Goal: Task Accomplishment & Management: Use online tool/utility

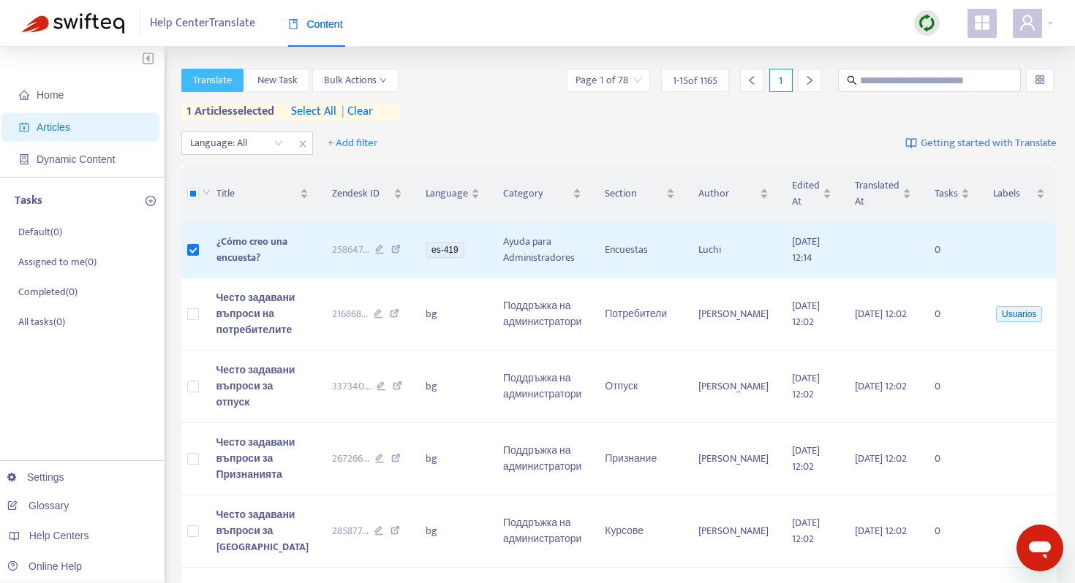
click at [219, 77] on span "Translate" at bounding box center [212, 80] width 39 height 16
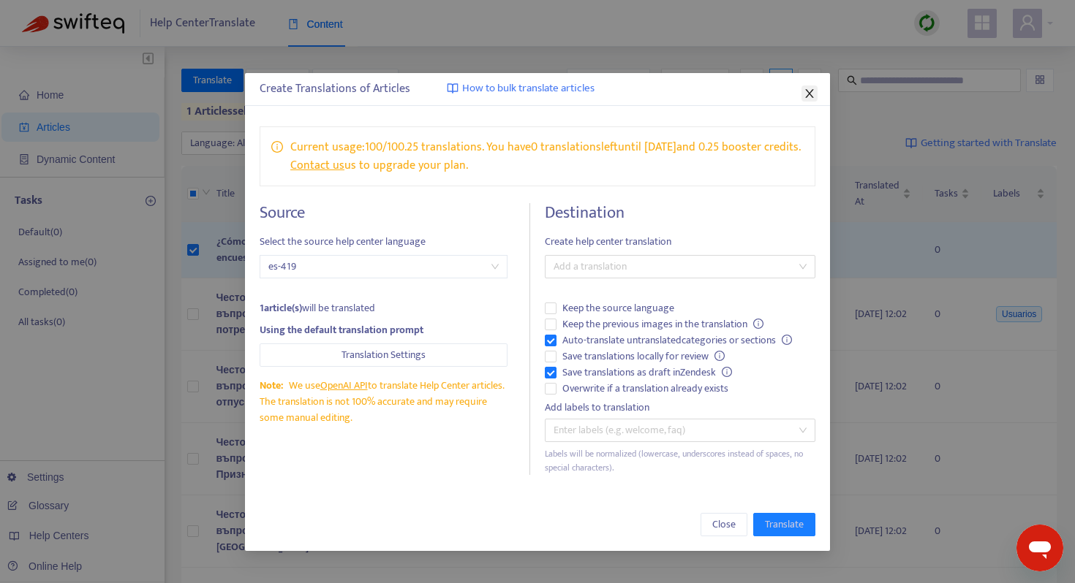
click at [803, 97] on icon "close" at bounding box center [809, 94] width 12 height 12
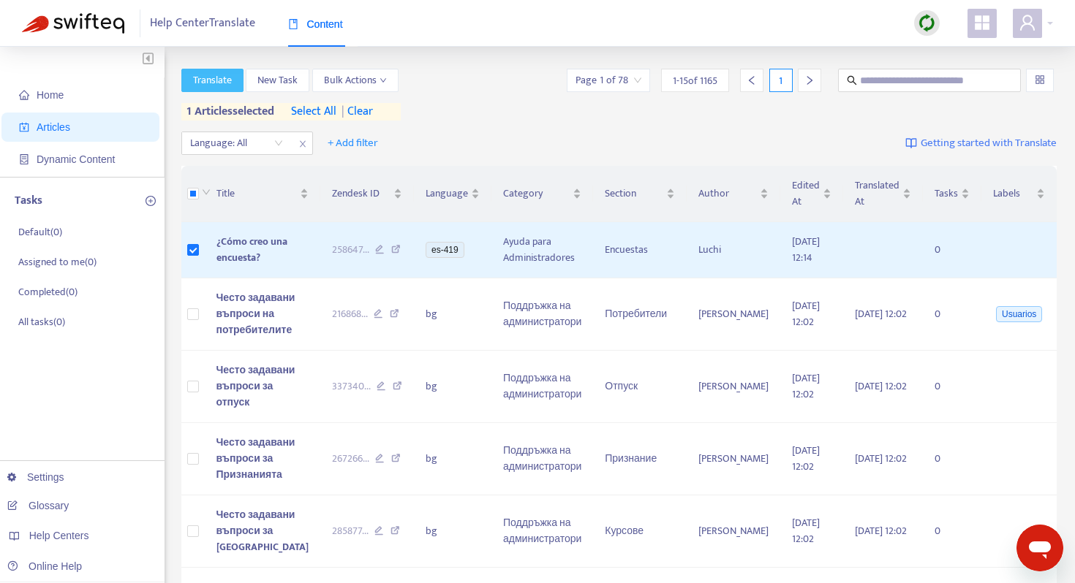
click at [204, 69] on button "Translate" at bounding box center [212, 80] width 62 height 23
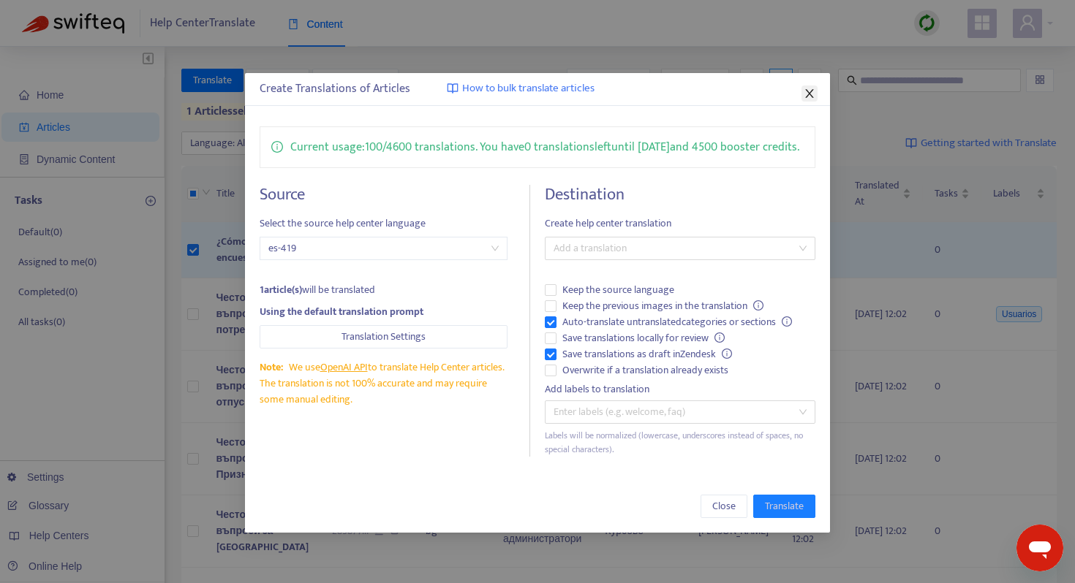
click at [809, 93] on icon "close" at bounding box center [809, 93] width 8 height 9
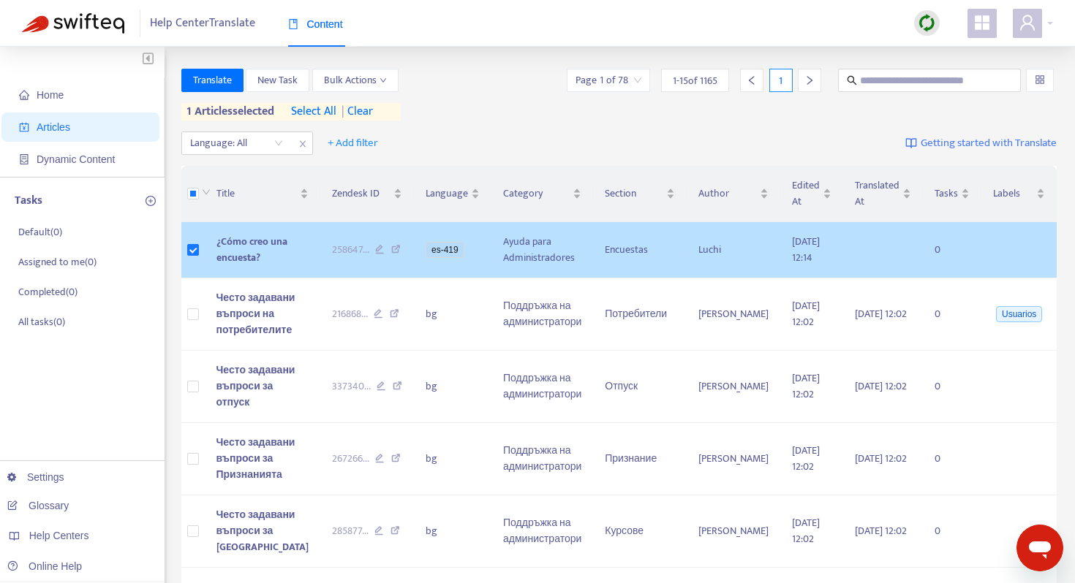
click at [183, 260] on td at bounding box center [192, 250] width 23 height 56
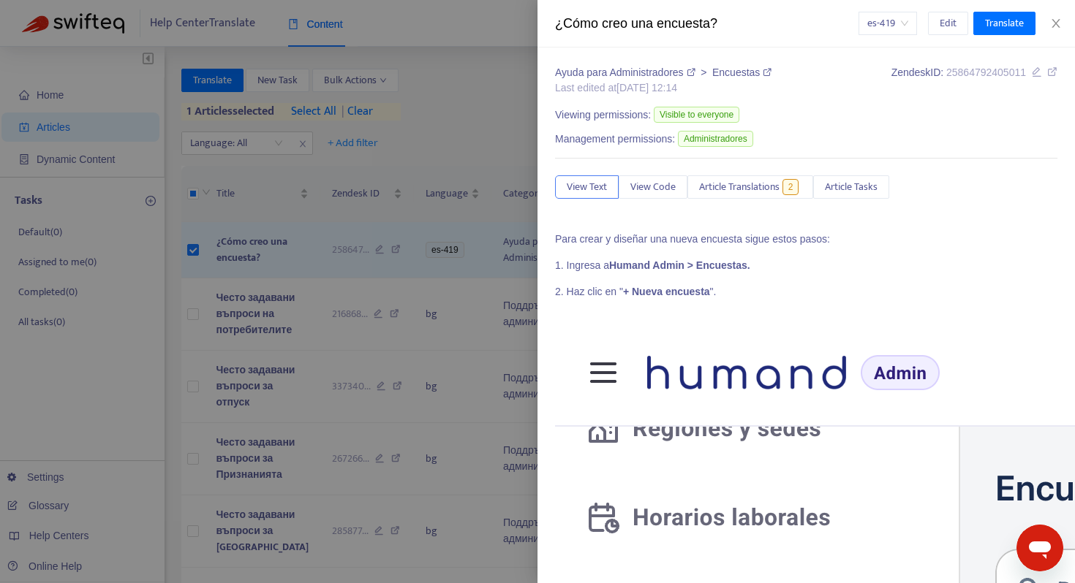
click at [1054, 10] on div "¿Cómo creo una encuesta? es-419 Edit Translate" at bounding box center [805, 24] width 537 height 48
click at [1054, 15] on div "es-419 Edit Translate" at bounding box center [958, 23] width 200 height 23
click at [1053, 20] on icon "close" at bounding box center [1055, 23] width 8 height 9
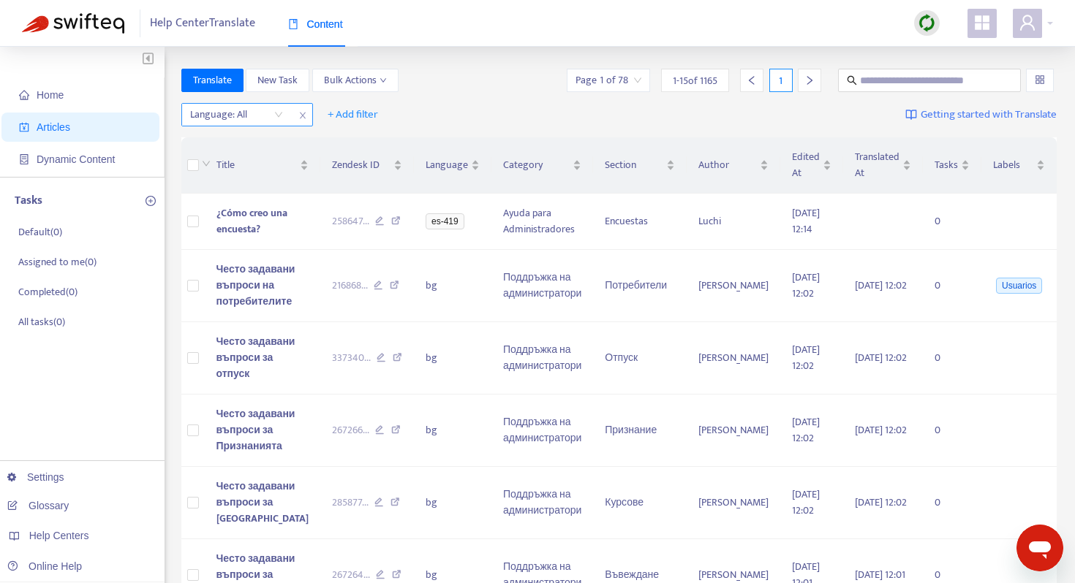
click at [230, 108] on div at bounding box center [229, 115] width 88 height 18
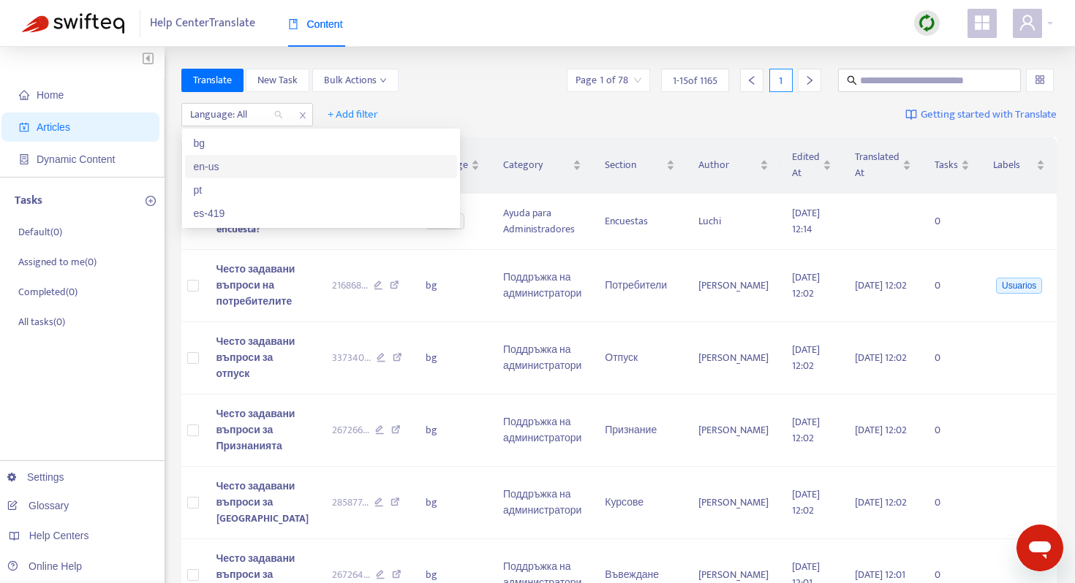
click at [240, 167] on div "en-us" at bounding box center [321, 167] width 254 height 16
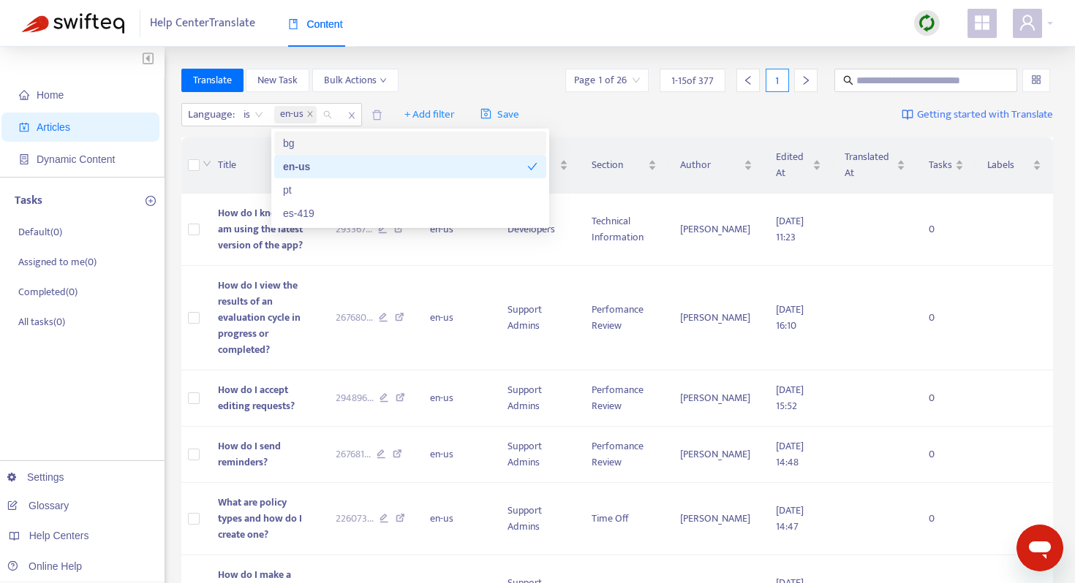
click at [416, 72] on div "Translate New Task Bulk Actions Page 1 of 26 1 - 15 of 377 1" at bounding box center [617, 80] width 872 height 23
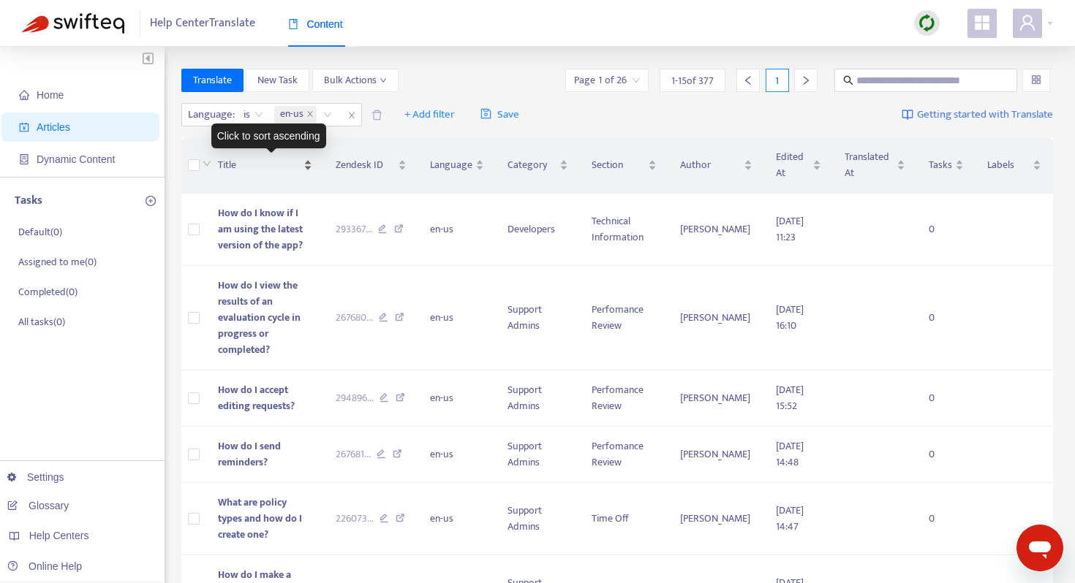
click at [225, 164] on span "Title" at bounding box center [259, 165] width 83 height 16
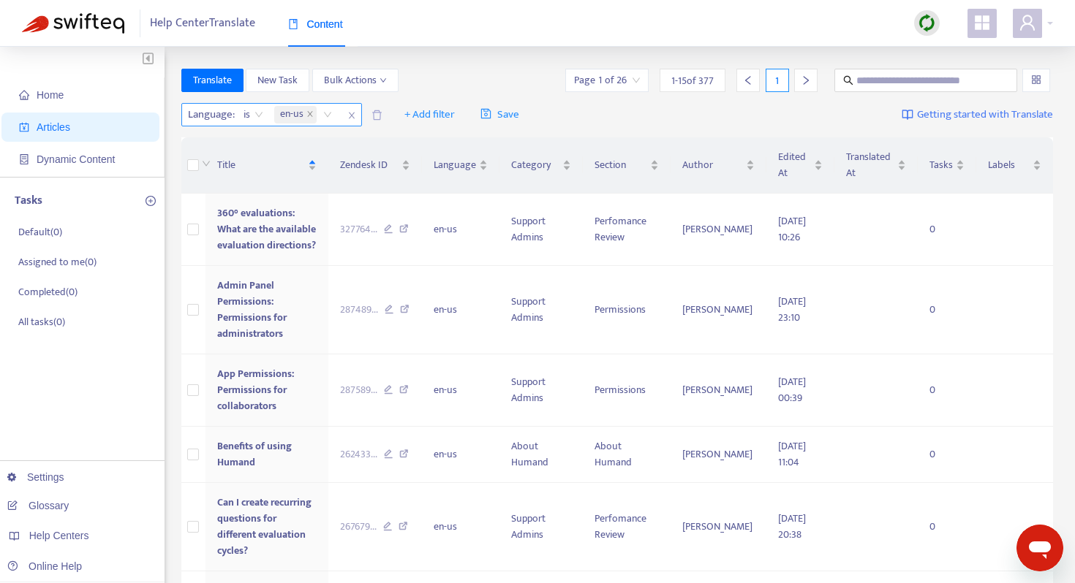
click at [322, 118] on input "search" at bounding box center [320, 115] width 3 height 18
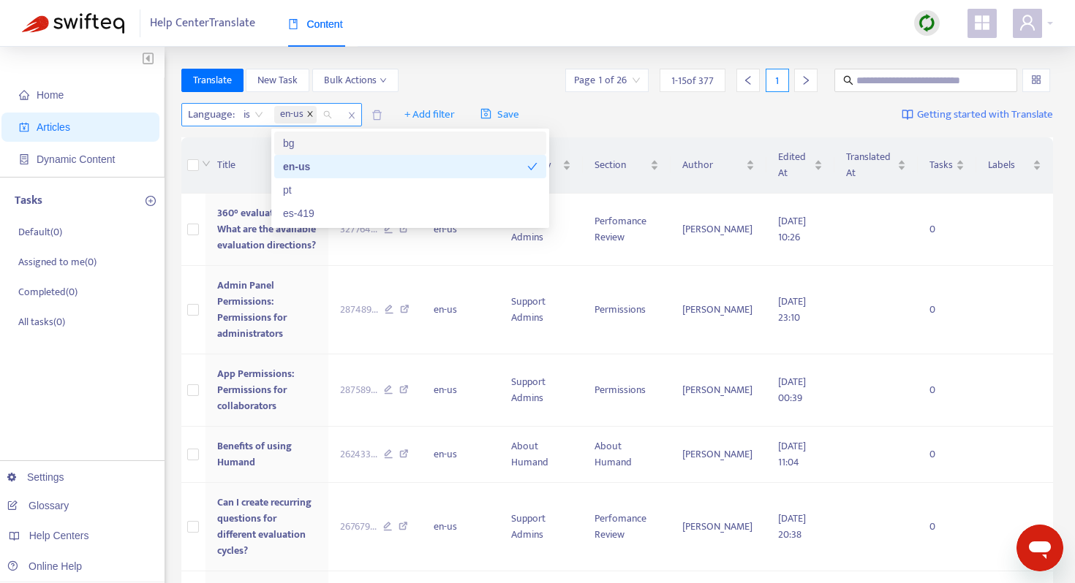
click at [307, 116] on icon "close" at bounding box center [309, 113] width 7 height 7
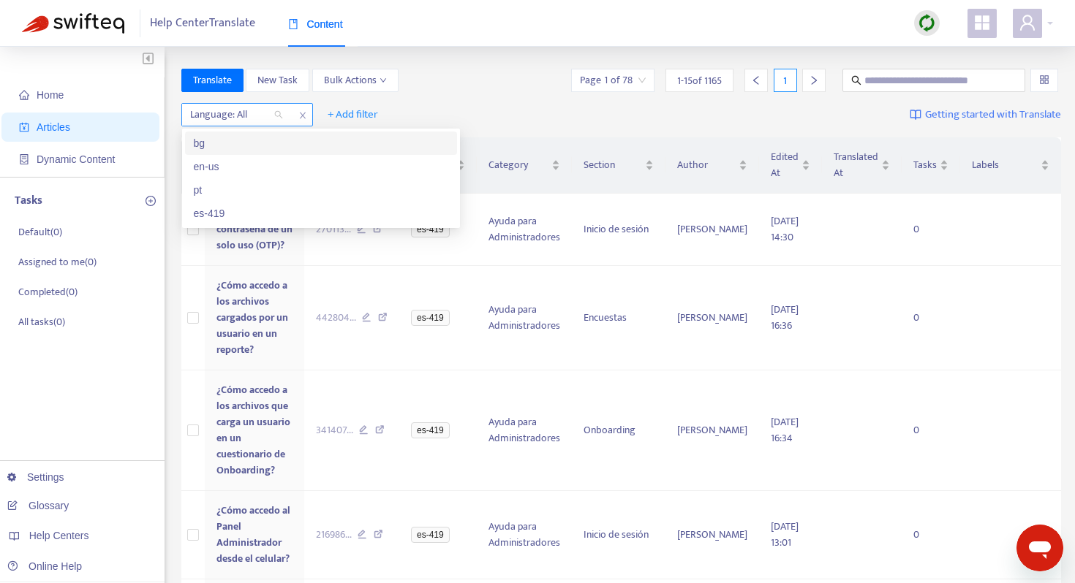
click at [300, 116] on icon "close" at bounding box center [302, 115] width 9 height 9
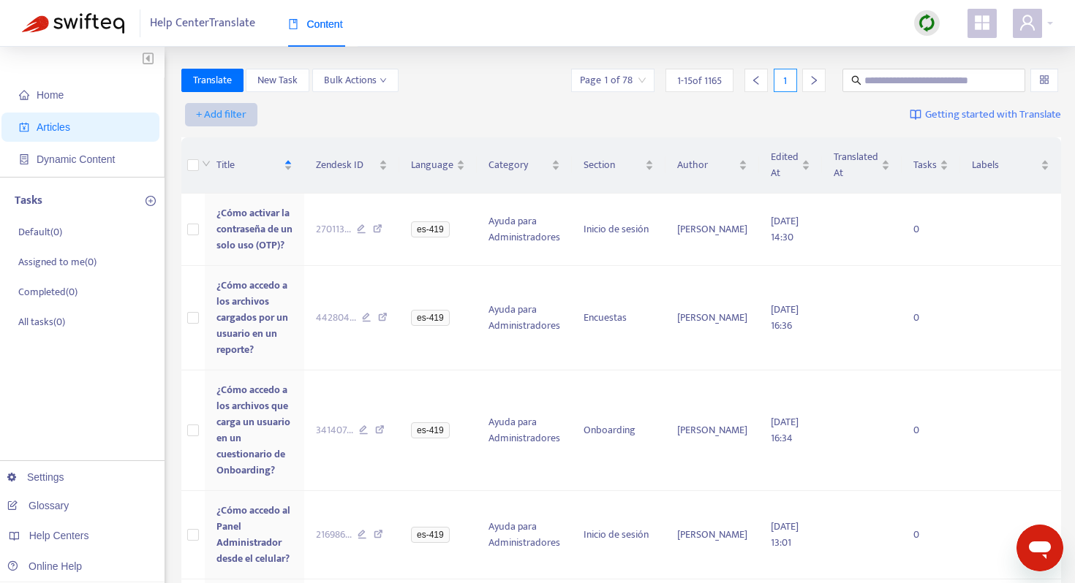
click at [235, 110] on span "+ Add filter" at bounding box center [221, 115] width 50 height 18
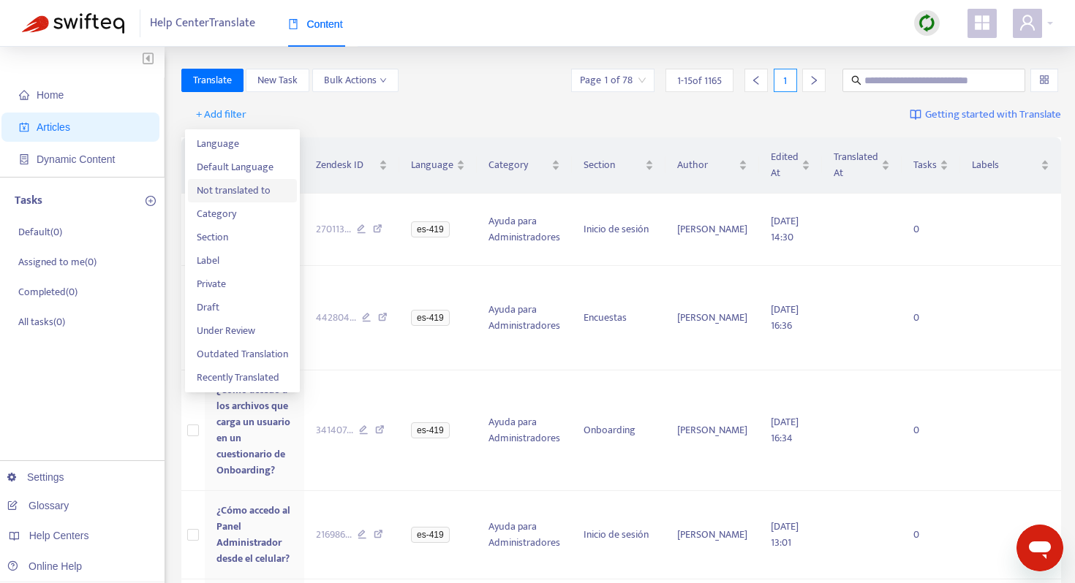
click at [253, 192] on span "Not translated to" at bounding box center [242, 191] width 91 height 16
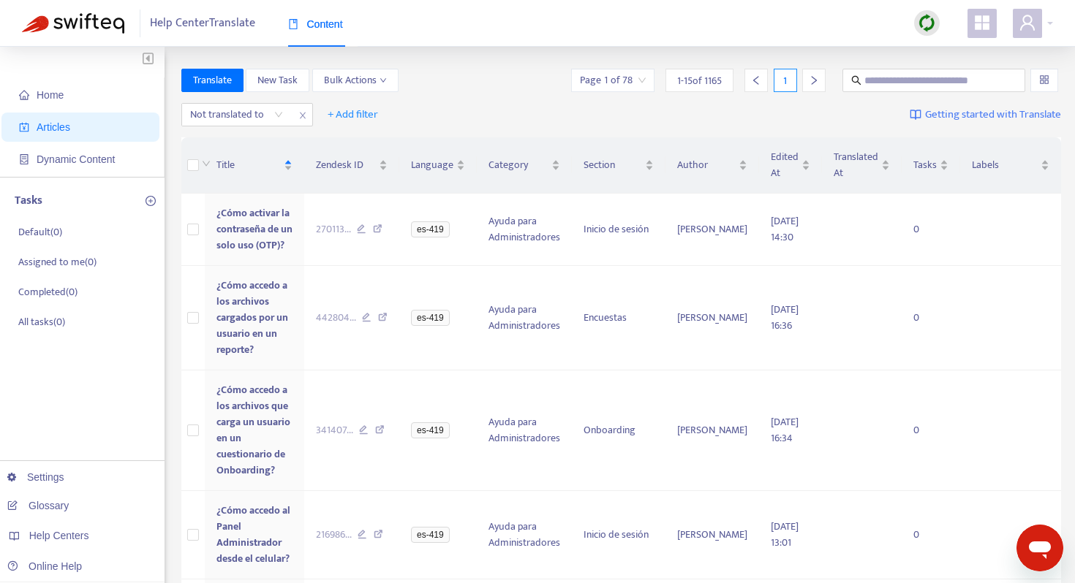
drag, startPoint x: 341, startPoint y: 113, endPoint x: 326, endPoint y: 134, distance: 25.6
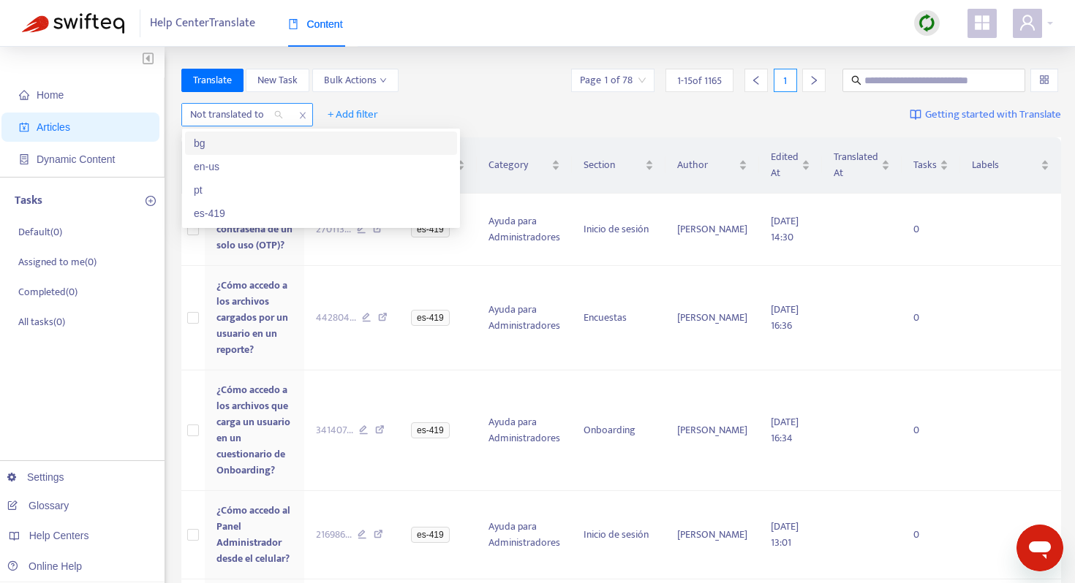
click at [260, 117] on div at bounding box center [229, 115] width 88 height 18
click at [231, 151] on div "bg" at bounding box center [321, 143] width 254 height 16
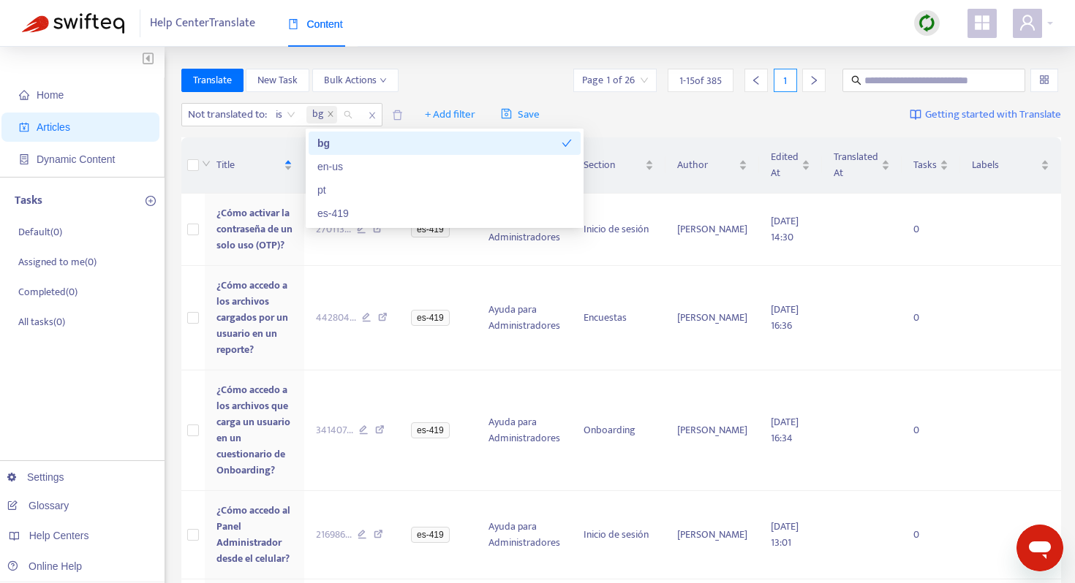
click at [453, 86] on div "Translate New Task Bulk Actions Page 1 of 26 1 - 15 of 385 1" at bounding box center [621, 80] width 880 height 23
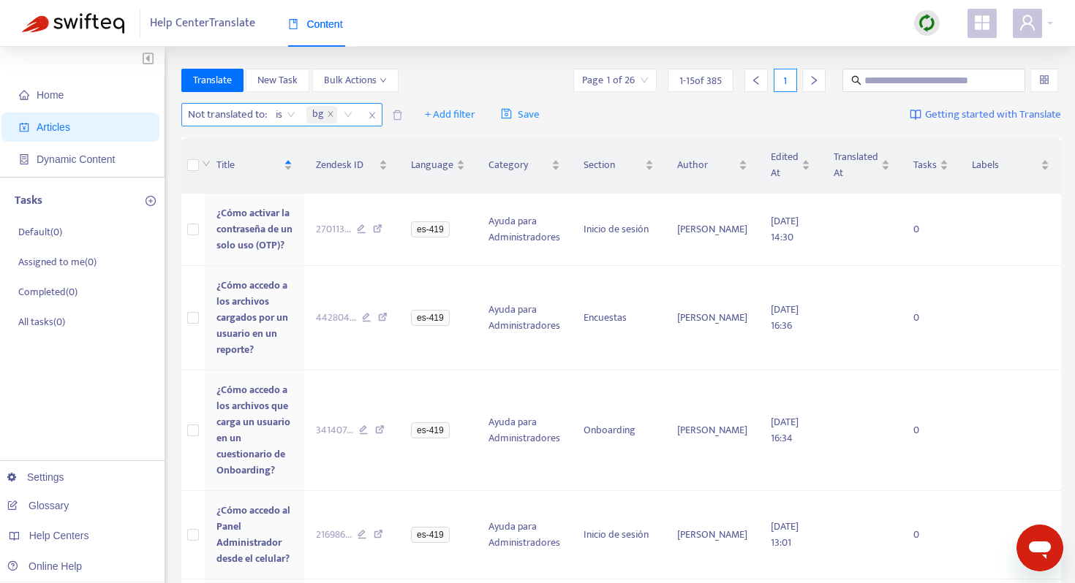
click at [374, 116] on icon "close" at bounding box center [371, 116] width 6 height 7
click at [235, 116] on span "+ Add filter" at bounding box center [221, 115] width 50 height 18
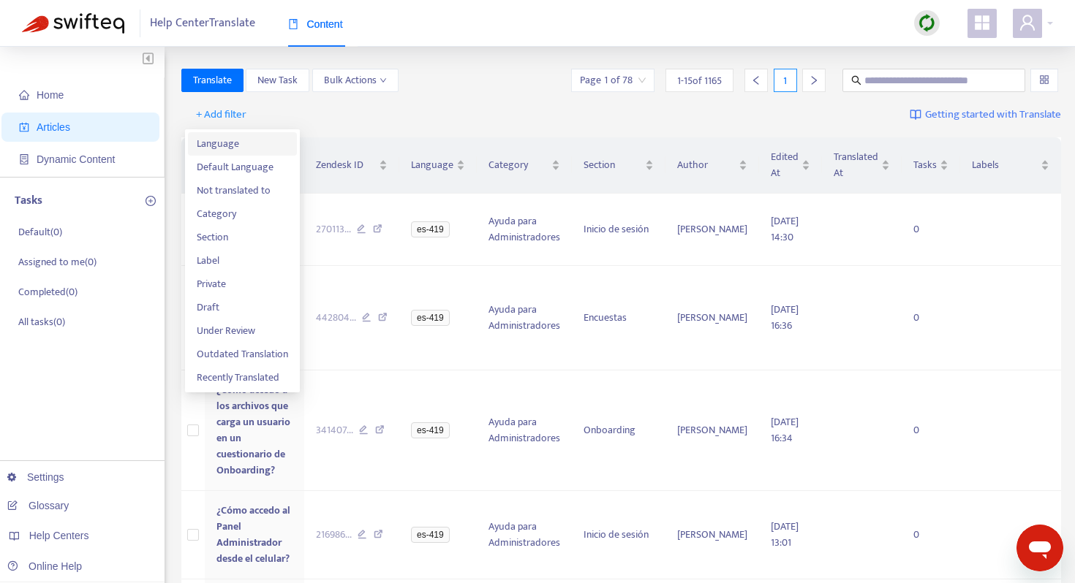
click at [248, 149] on span "Language" at bounding box center [242, 144] width 91 height 16
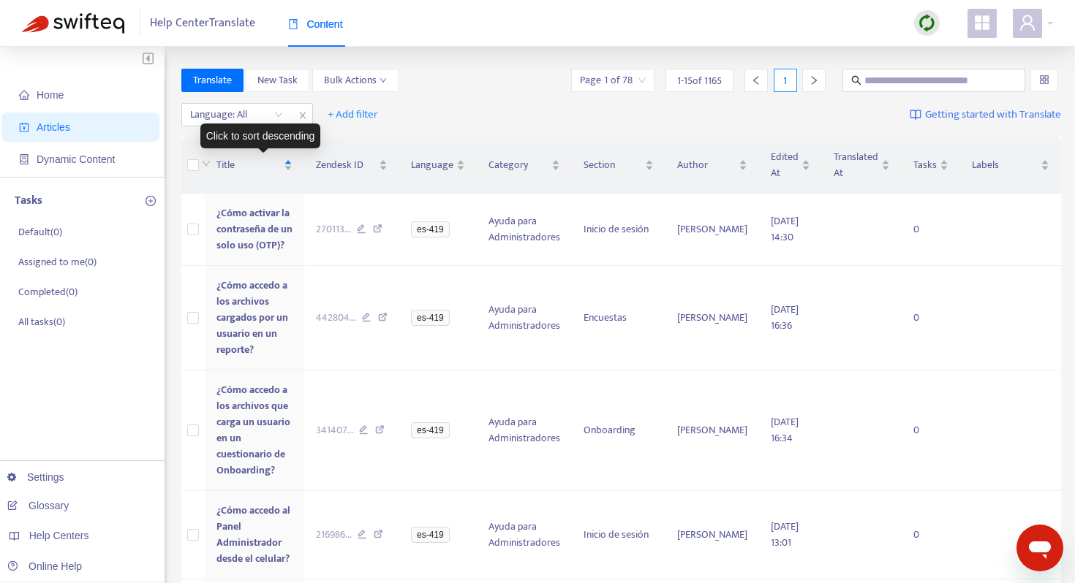
click at [241, 124] on div "Click to sort descending" at bounding box center [260, 136] width 121 height 25
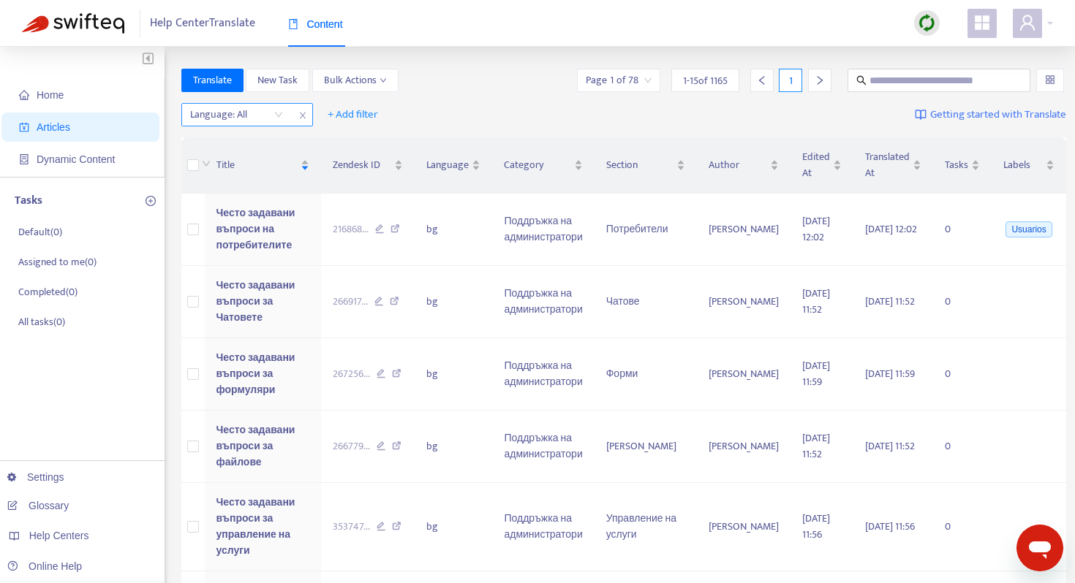
click at [241, 120] on div at bounding box center [229, 115] width 88 height 18
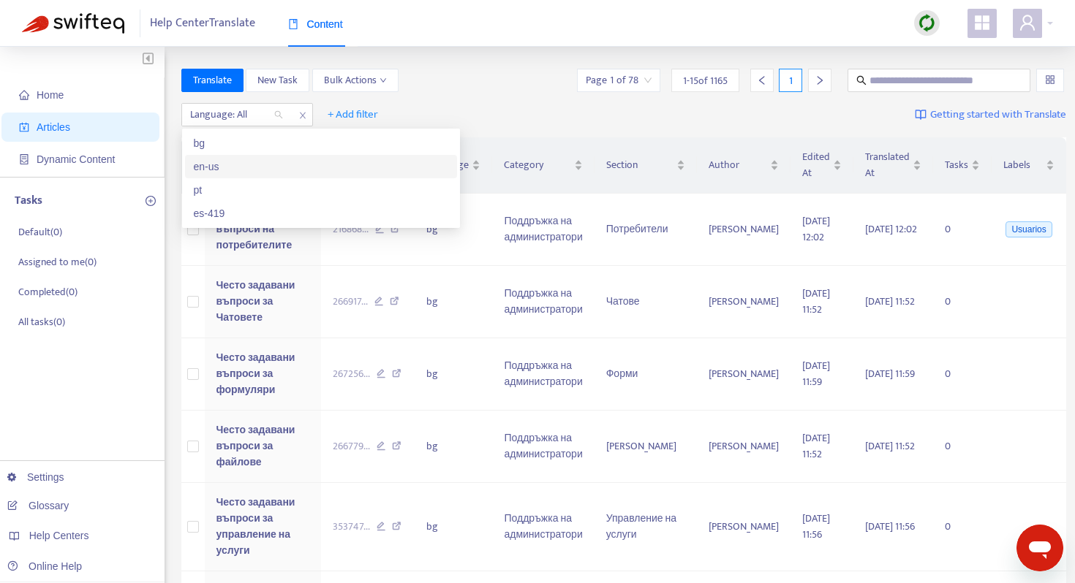
click at [229, 168] on div "en-us" at bounding box center [321, 167] width 254 height 16
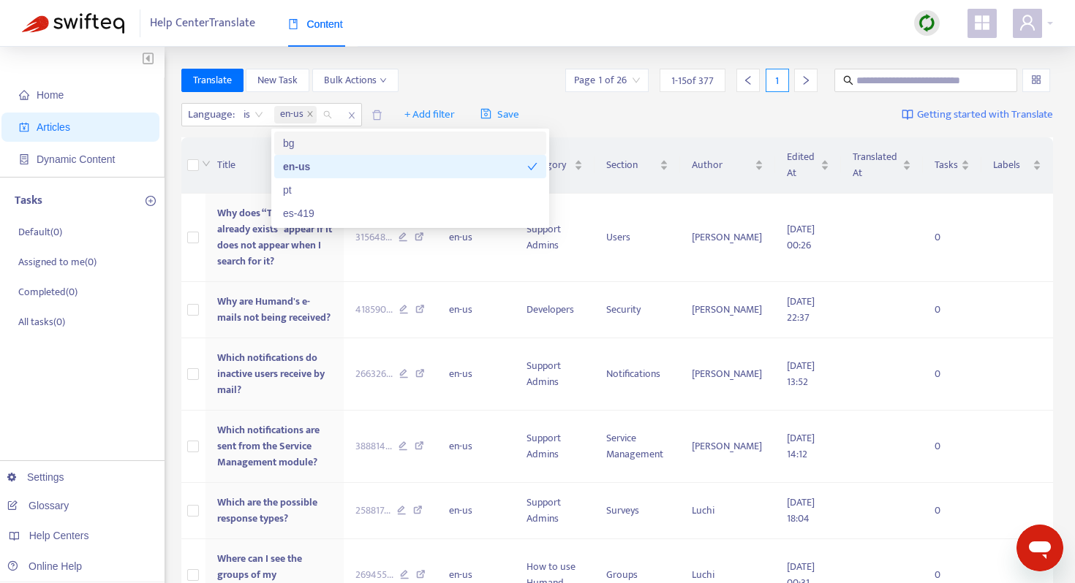
click at [464, 75] on div "Translate New Task Bulk Actions Page 1 of 26 1 - 15 of 377 1" at bounding box center [617, 80] width 872 height 23
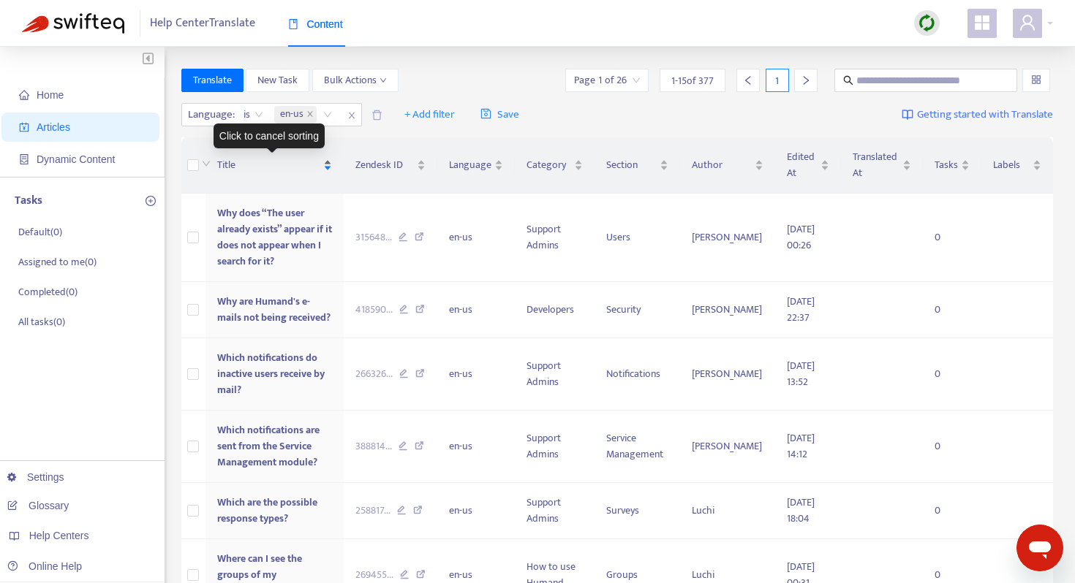
click at [226, 166] on span "Title" at bounding box center [268, 165] width 103 height 16
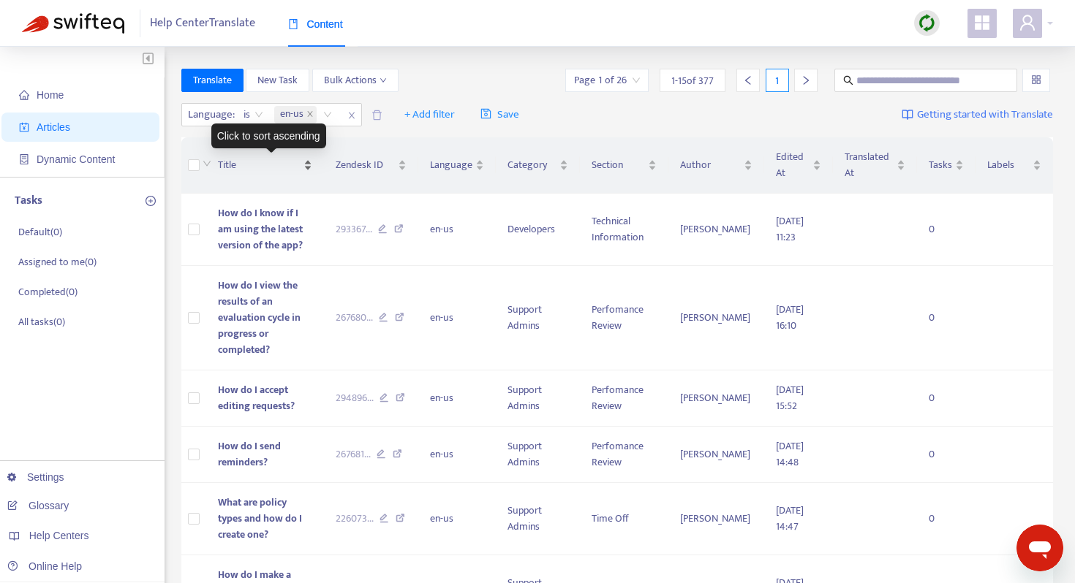
click at [218, 164] on div "Title" at bounding box center [265, 165] width 94 height 16
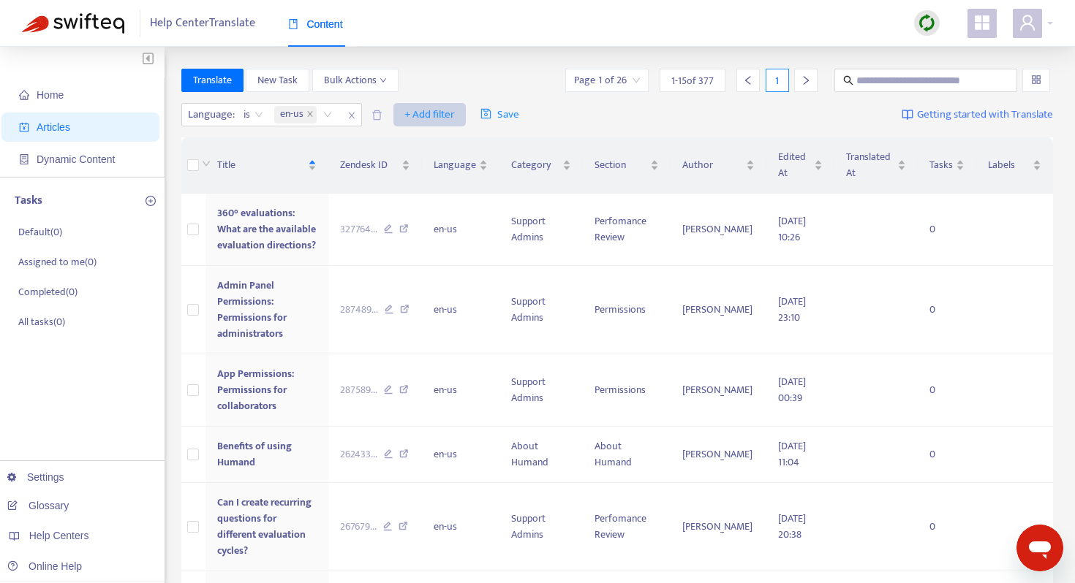
click at [420, 112] on span "+ Add filter" at bounding box center [429, 115] width 50 height 18
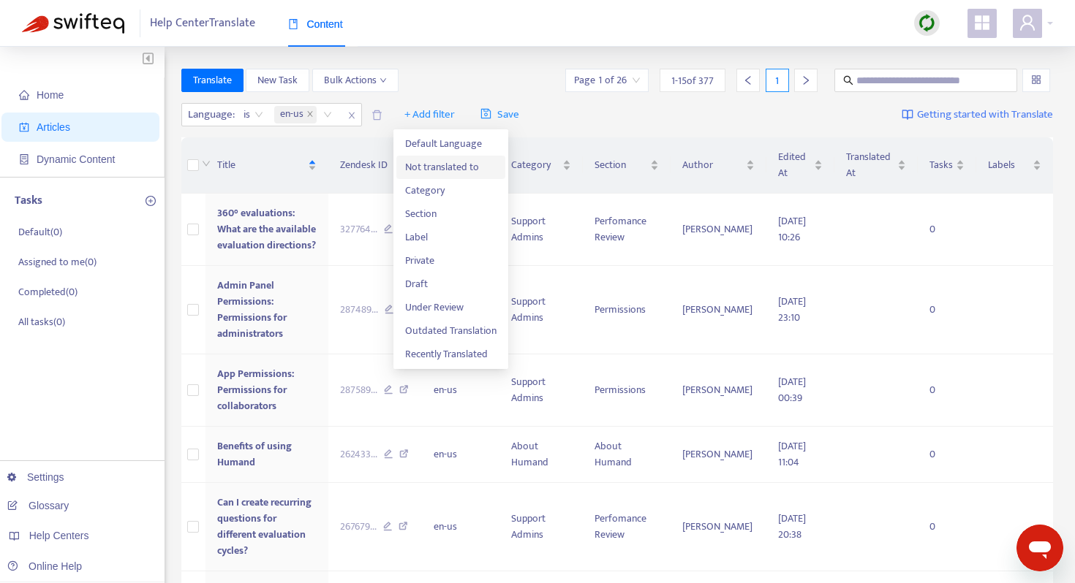
click at [435, 158] on li "Not translated to" at bounding box center [450, 167] width 109 height 23
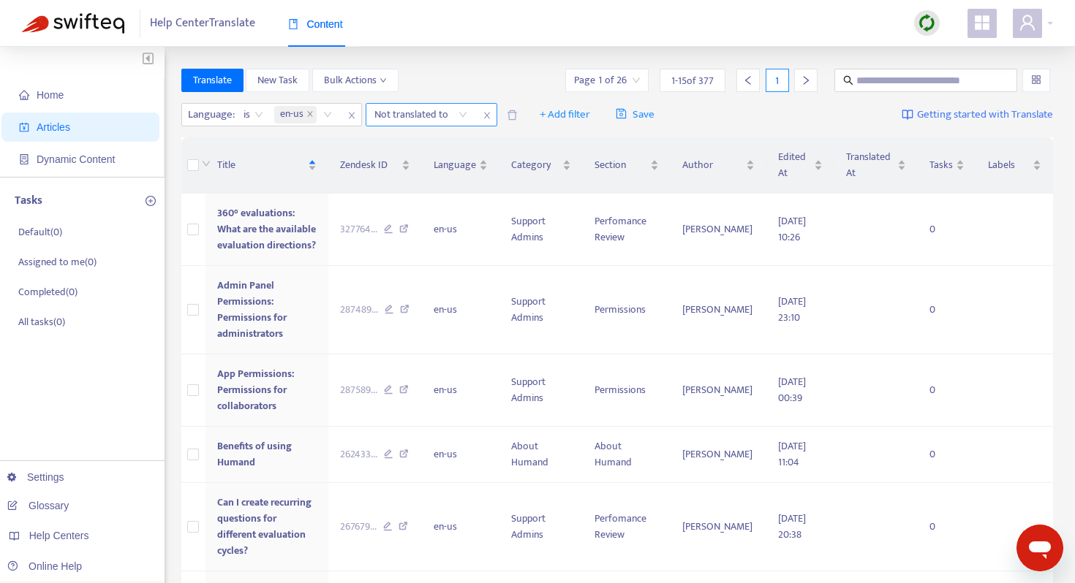
click at [423, 119] on div at bounding box center [413, 115] width 88 height 18
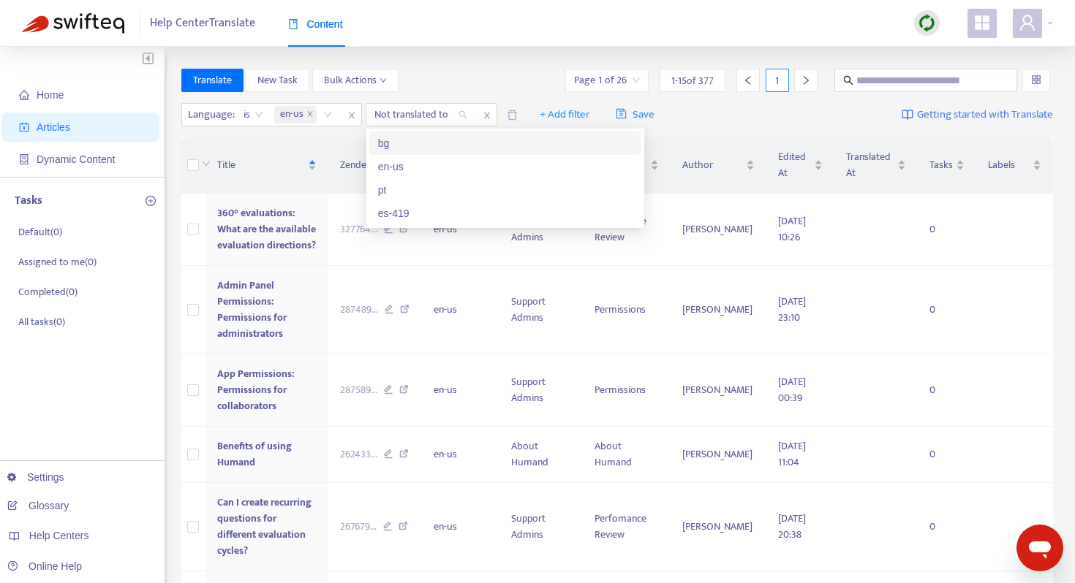
click at [419, 148] on div "bg" at bounding box center [505, 143] width 254 height 16
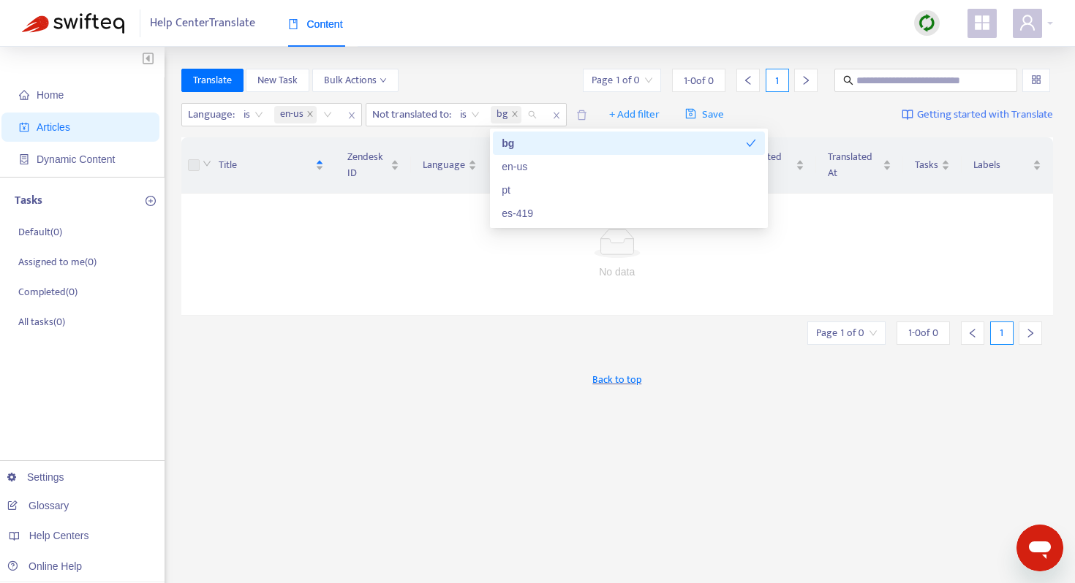
click at [457, 71] on div "Translate New Task Bulk Actions Page 1 of 0 1 - 0 of 0 1" at bounding box center [617, 80] width 872 height 23
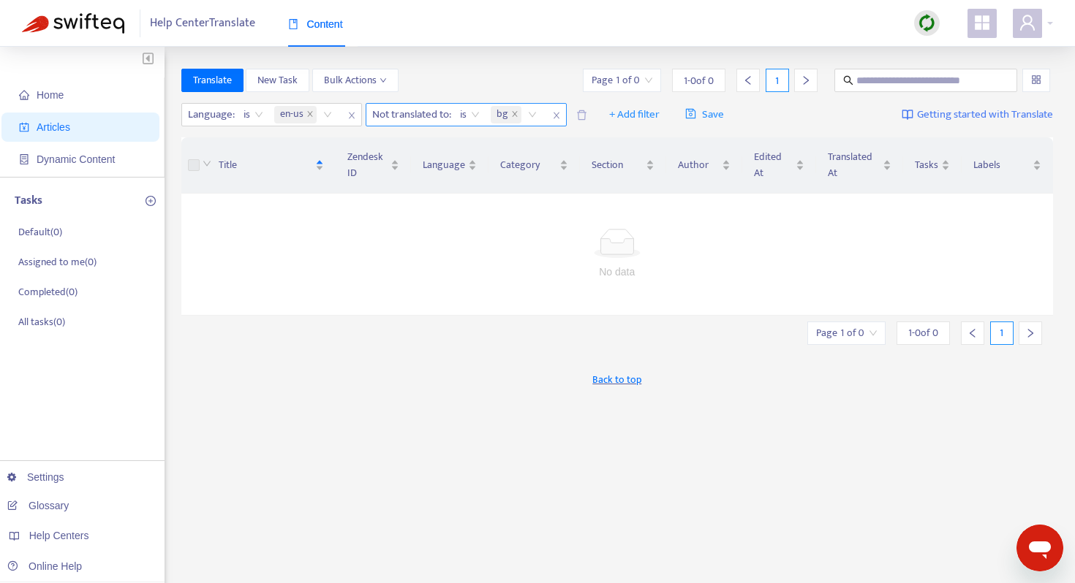
click at [478, 114] on span "is" at bounding box center [470, 115] width 20 height 22
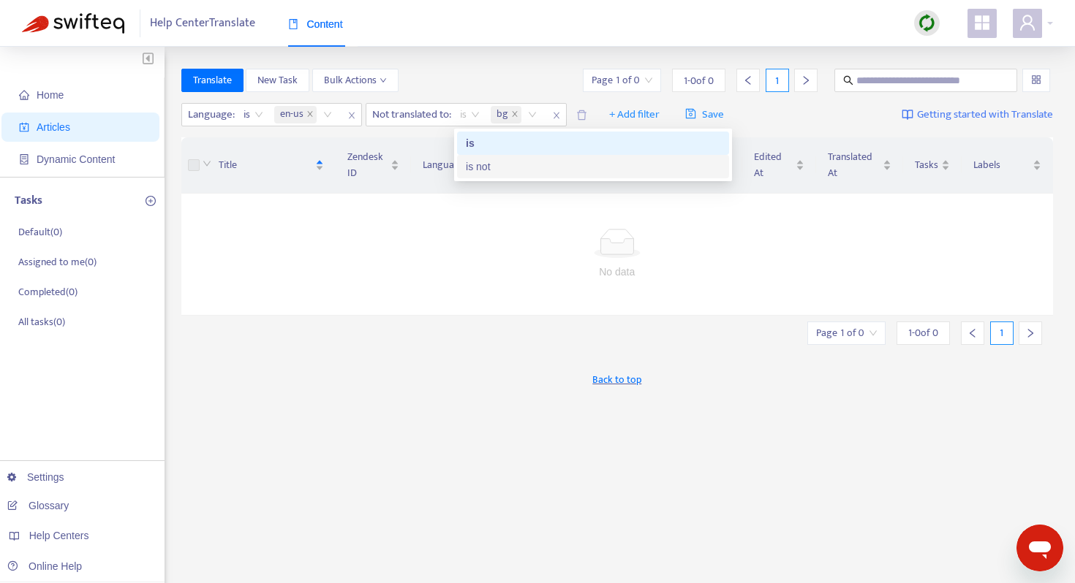
click at [491, 166] on div "is not" at bounding box center [593, 167] width 254 height 16
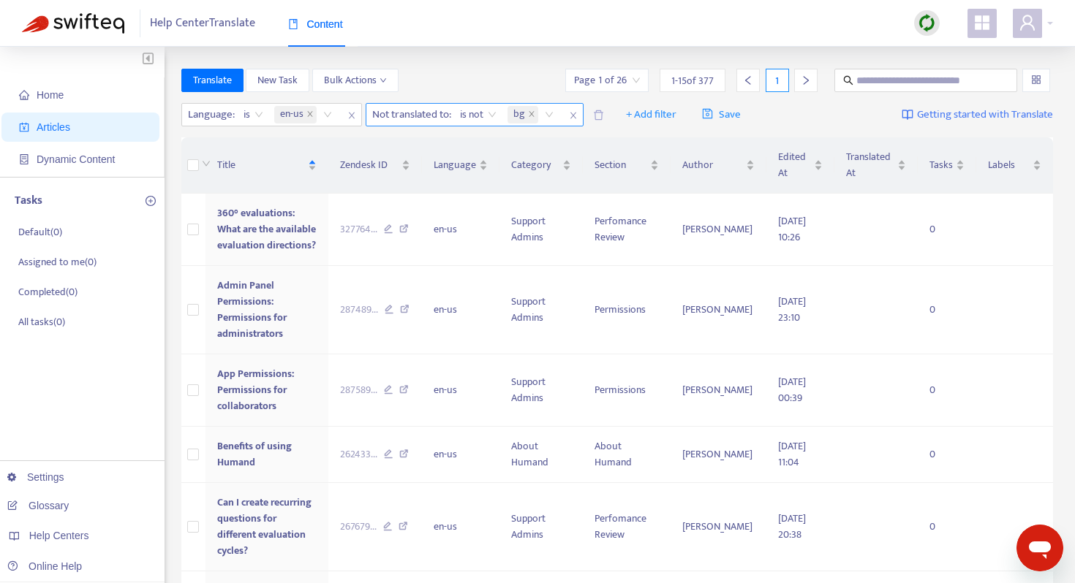
click at [488, 111] on span "is not" at bounding box center [478, 115] width 37 height 22
click at [427, 111] on span "Not translated to :" at bounding box center [409, 115] width 87 height 22
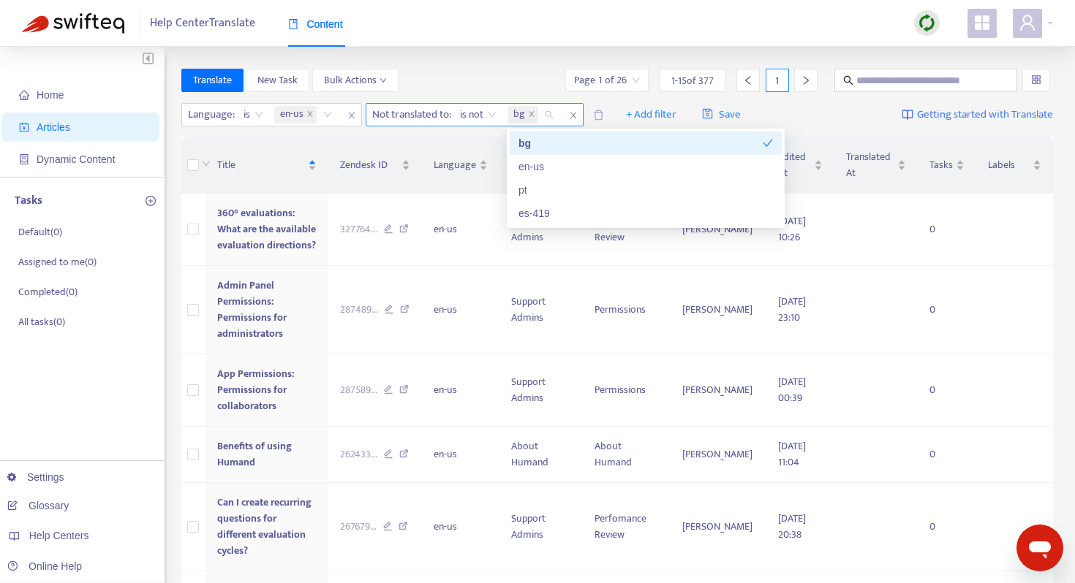
click at [523, 118] on span "bg" at bounding box center [519, 115] width 12 height 18
click at [499, 73] on div "Translate New Task Bulk Actions Page 1 of 26 1 - 15 of 377 1" at bounding box center [617, 80] width 872 height 23
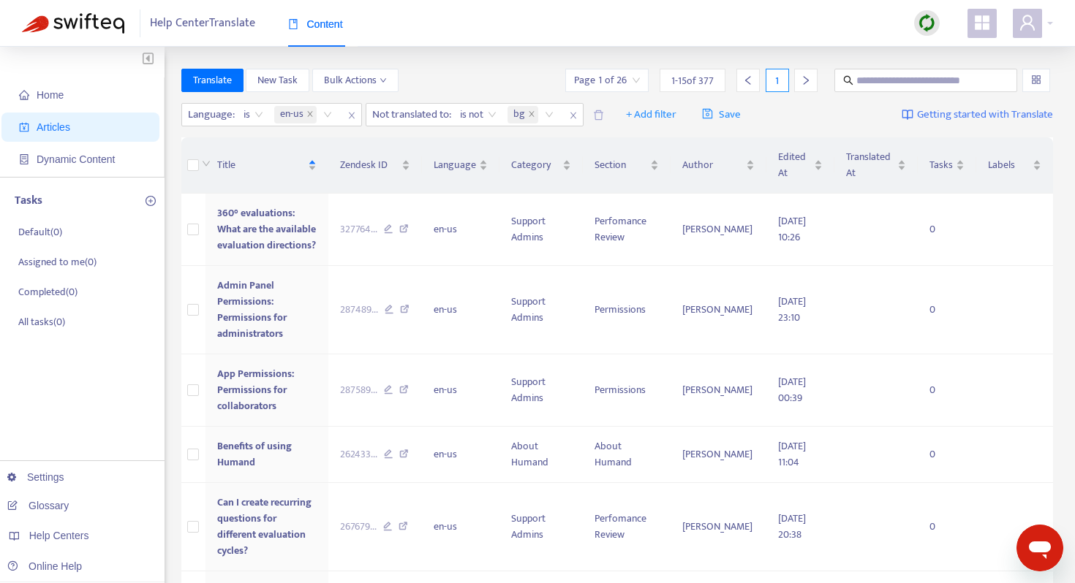
click at [626, 83] on input "search" at bounding box center [607, 80] width 66 height 22
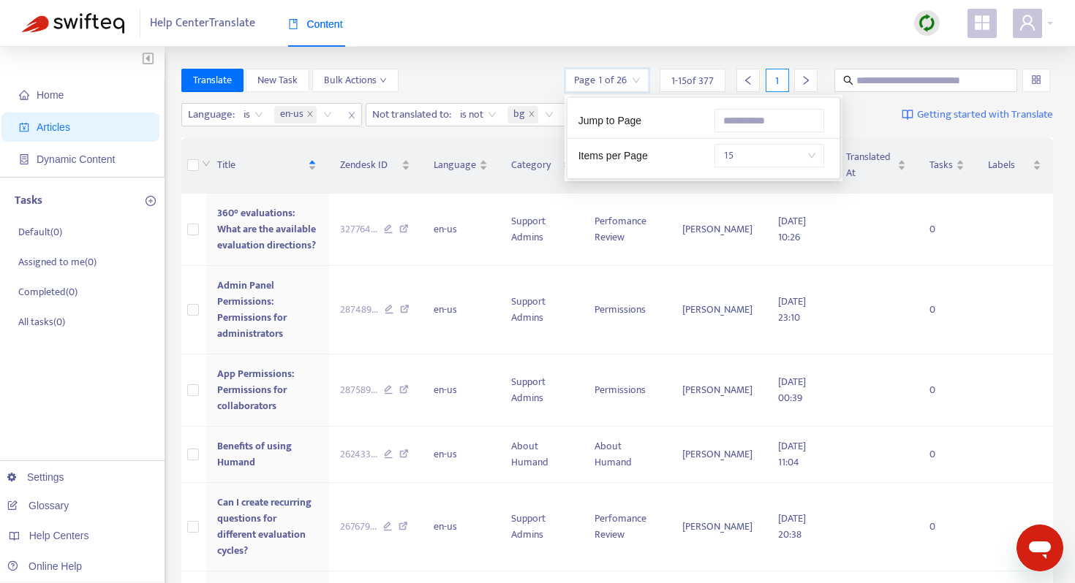
click at [743, 157] on span "15" at bounding box center [769, 156] width 92 height 22
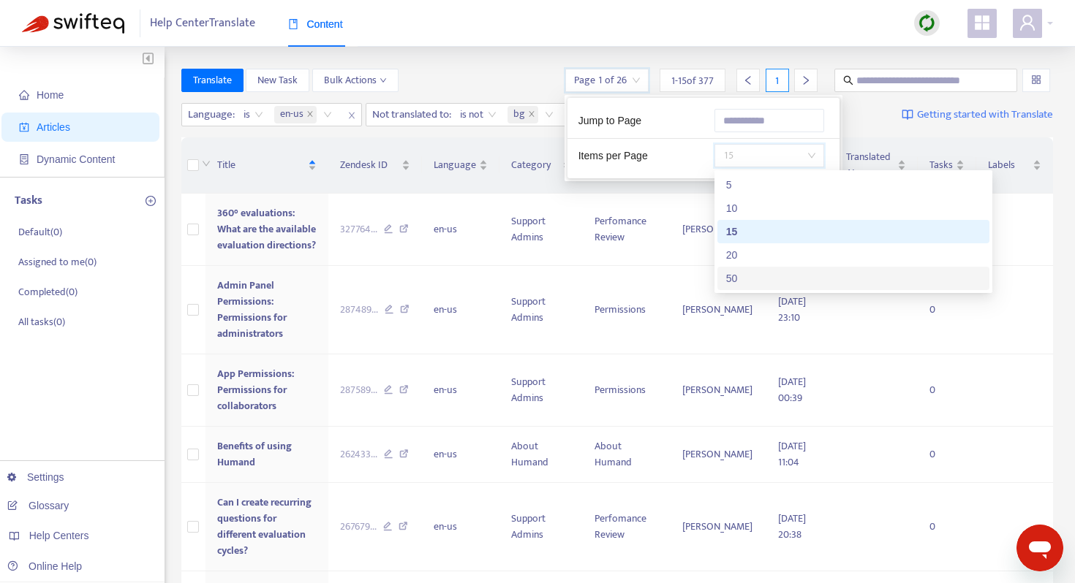
click at [745, 280] on div "50" at bounding box center [853, 278] width 254 height 16
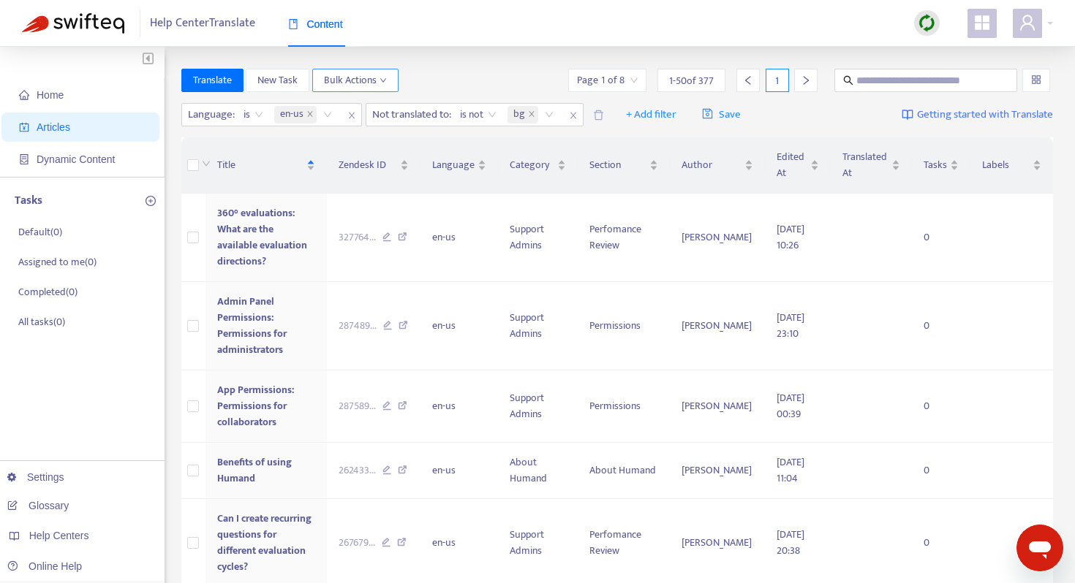
click at [363, 83] on span "Bulk Actions" at bounding box center [355, 80] width 63 height 16
click at [574, 114] on icon "close" at bounding box center [572, 116] width 6 height 7
click at [347, 113] on span "close" at bounding box center [351, 116] width 19 height 18
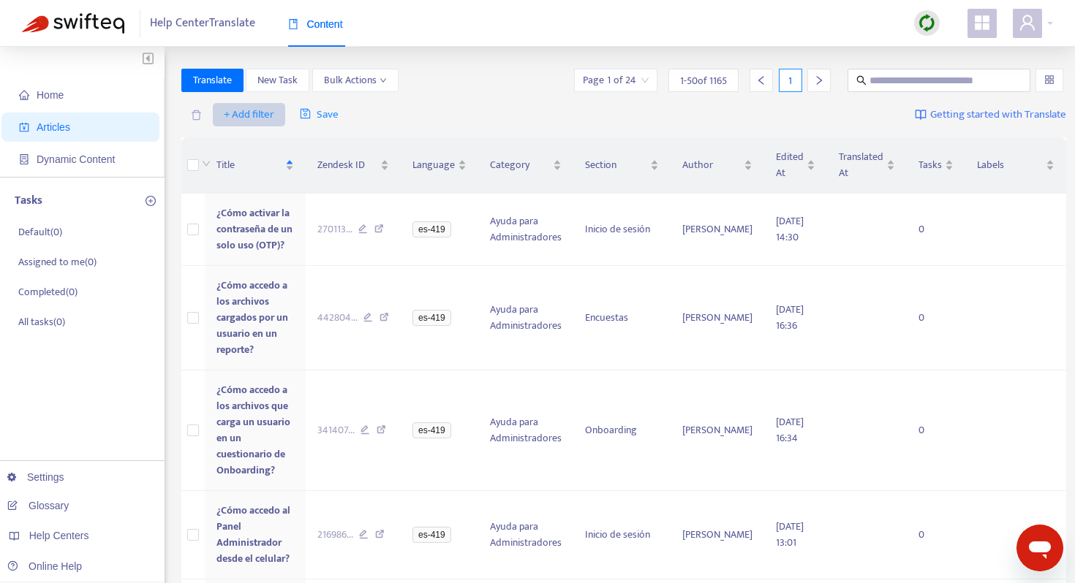
click at [260, 114] on span "+ Add filter" at bounding box center [249, 115] width 50 height 18
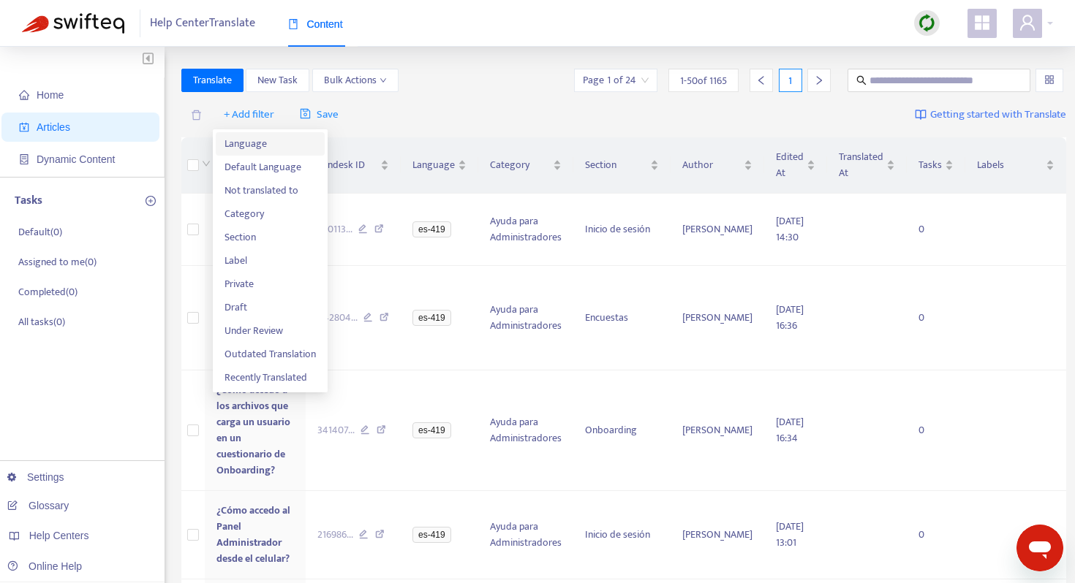
click at [262, 141] on span "Language" at bounding box center [269, 144] width 91 height 16
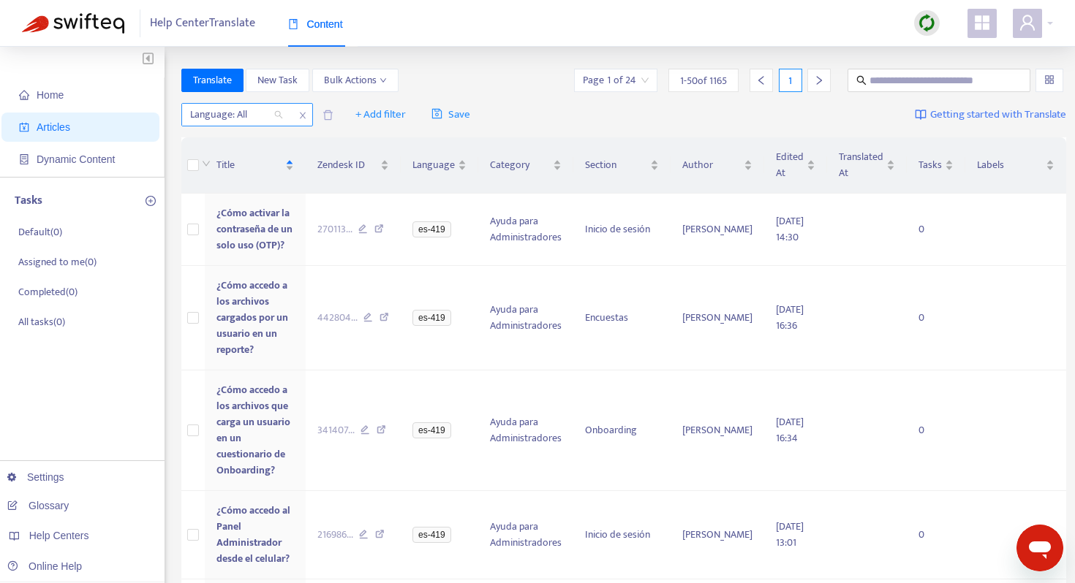
click at [232, 111] on div at bounding box center [229, 115] width 88 height 18
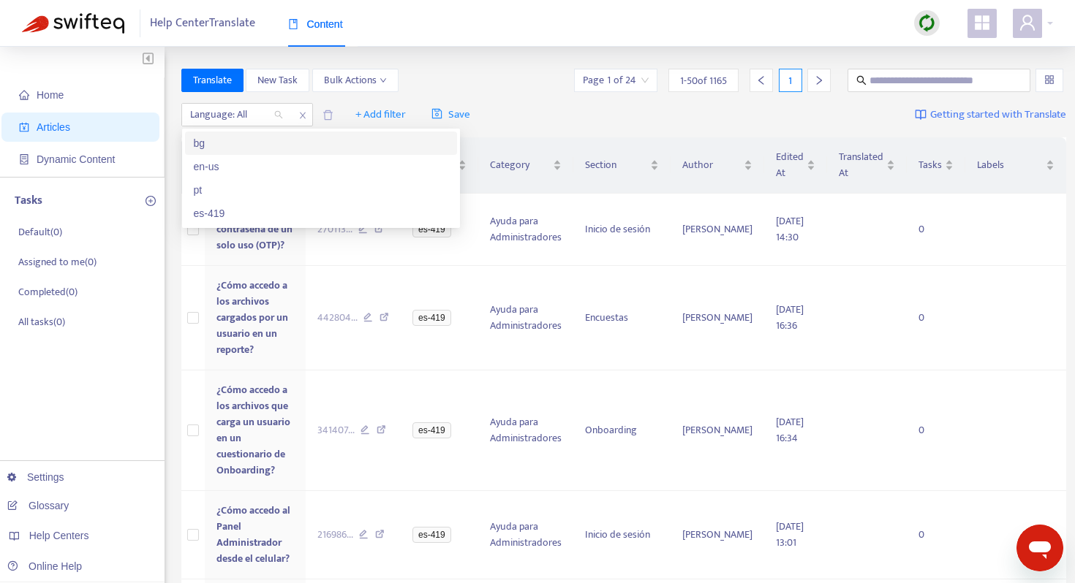
click at [243, 147] on div "bg" at bounding box center [321, 143] width 254 height 16
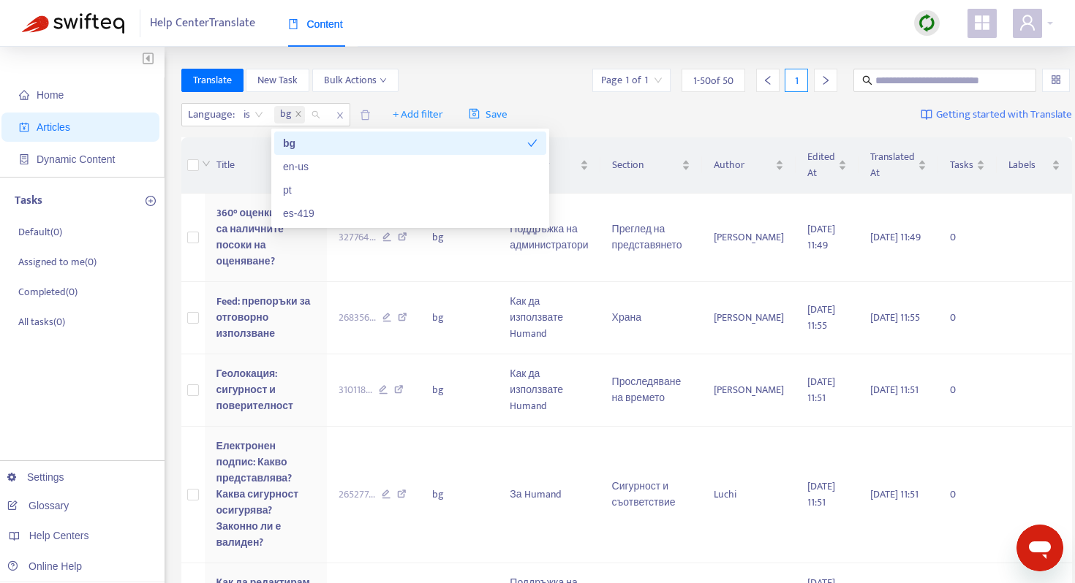
click at [446, 75] on div "Translate New Task Bulk Actions Page 1 of 1 1 - 50 of 50 1" at bounding box center [626, 80] width 891 height 23
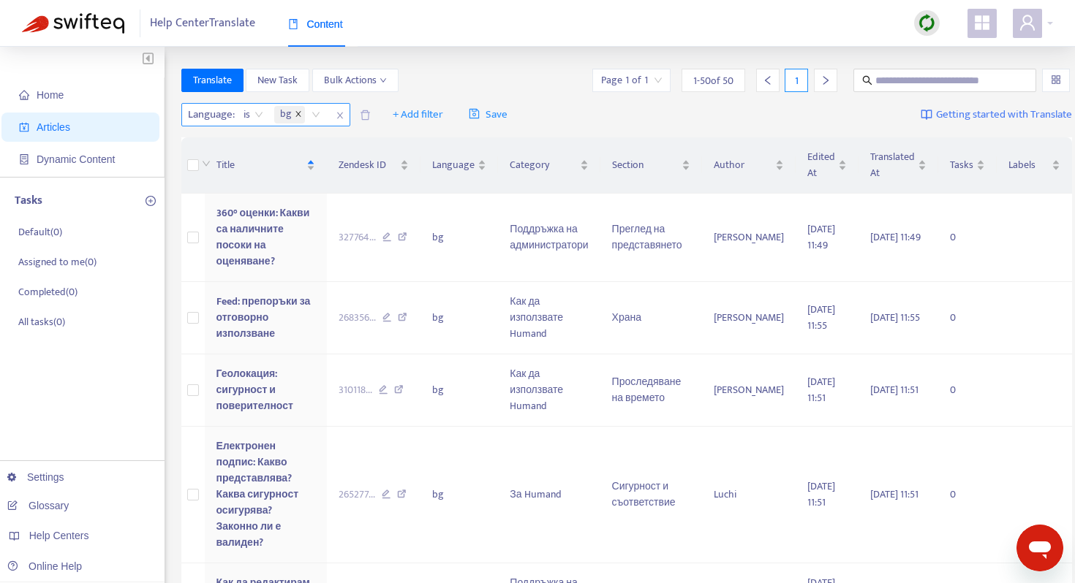
click at [298, 116] on icon "close" at bounding box center [298, 113] width 7 height 7
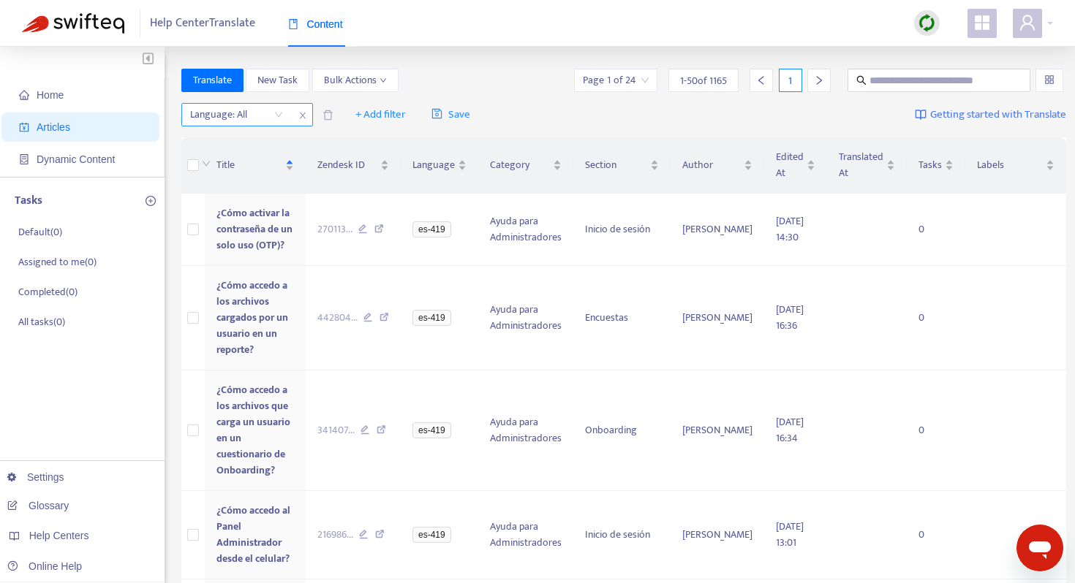
click at [224, 115] on div at bounding box center [229, 115] width 88 height 18
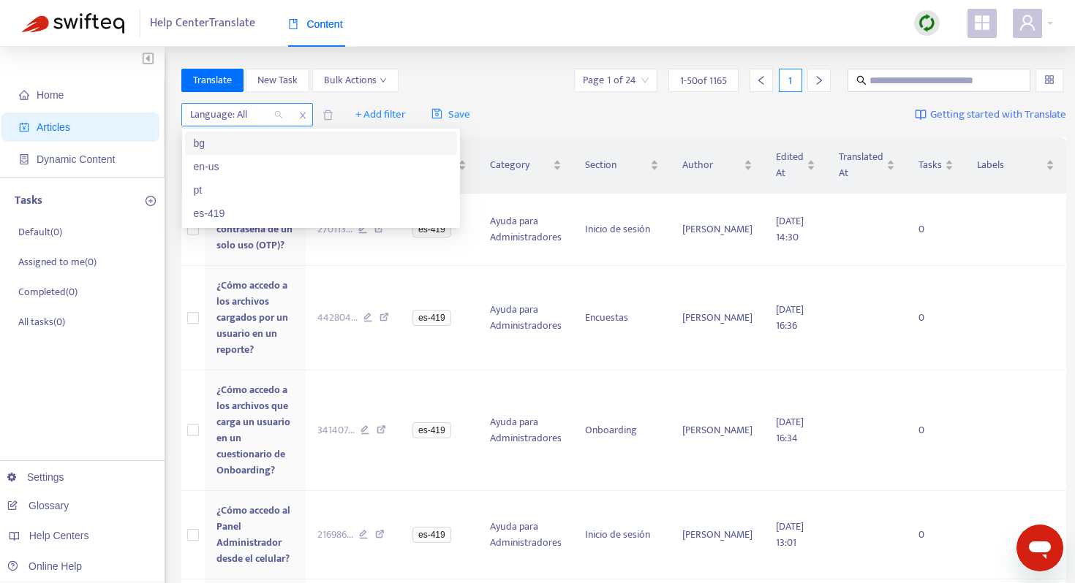
click at [305, 118] on icon "close" at bounding box center [302, 115] width 9 height 9
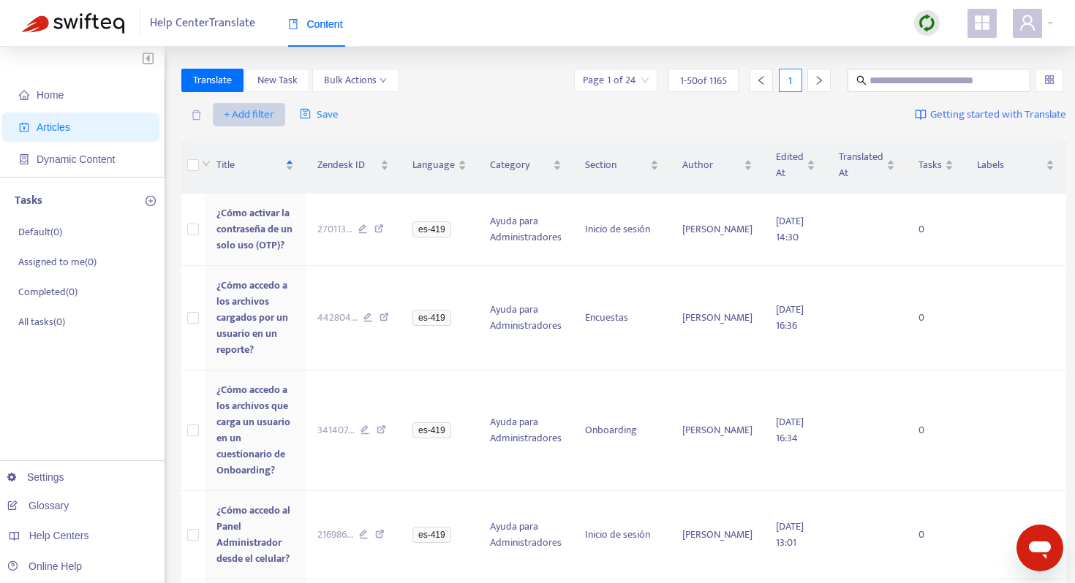
click at [238, 116] on span "+ Add filter" at bounding box center [249, 115] width 50 height 18
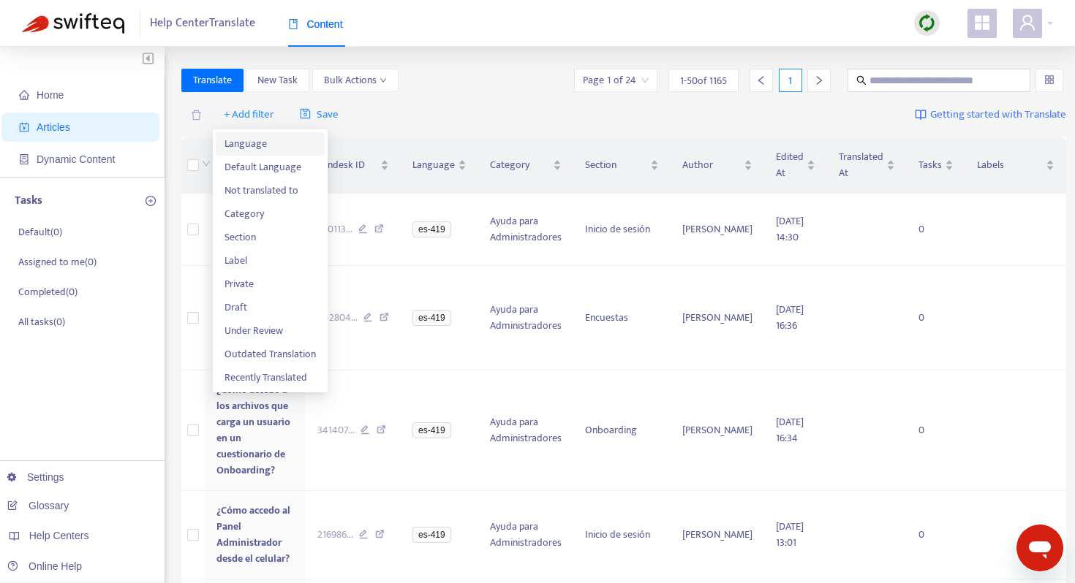
click at [261, 143] on span "Language" at bounding box center [269, 144] width 91 height 16
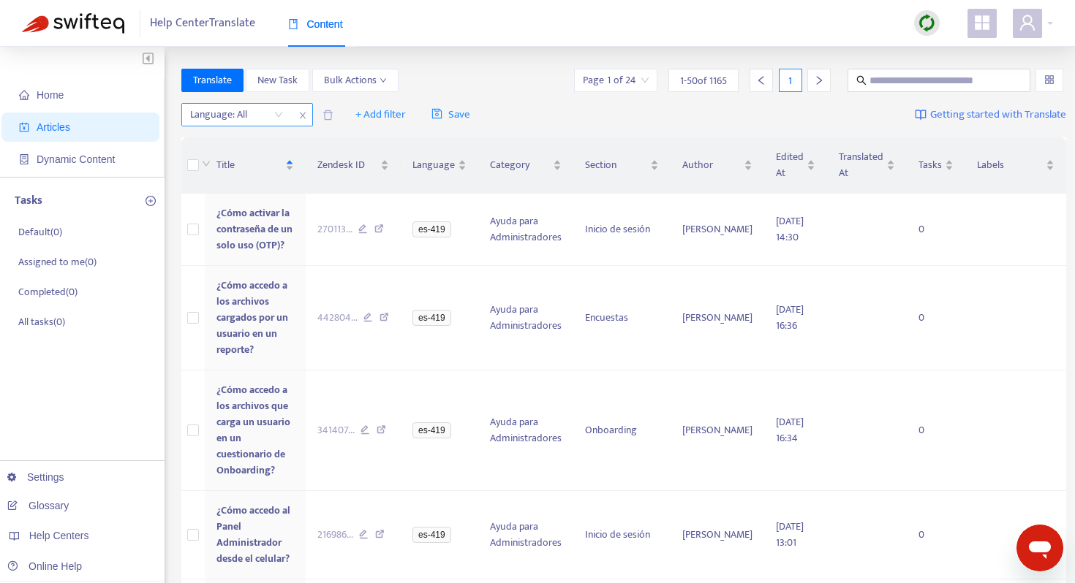
click at [247, 113] on div at bounding box center [229, 115] width 88 height 18
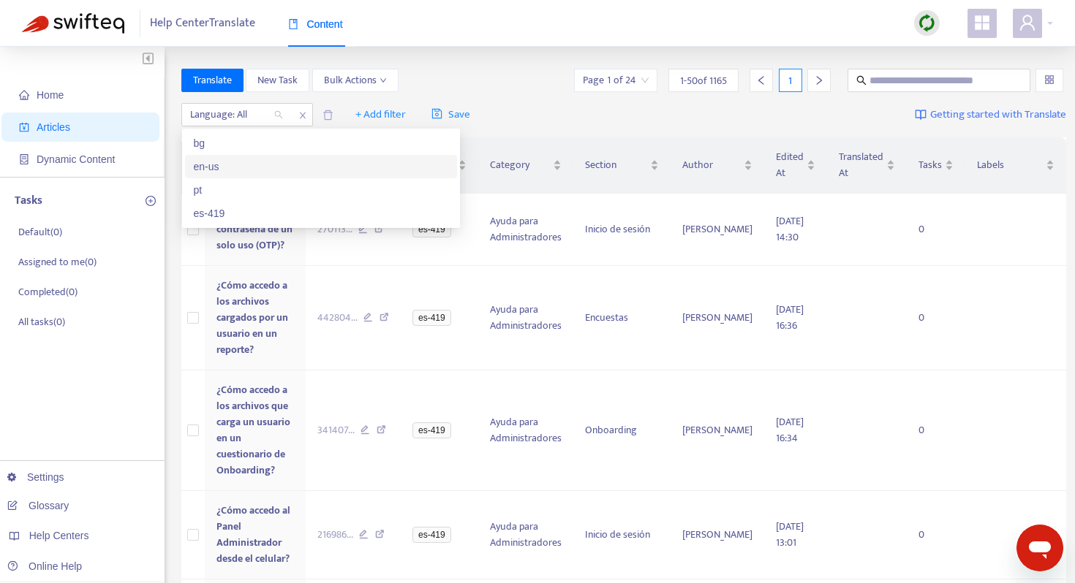
click at [243, 167] on div "en-us" at bounding box center [321, 167] width 254 height 16
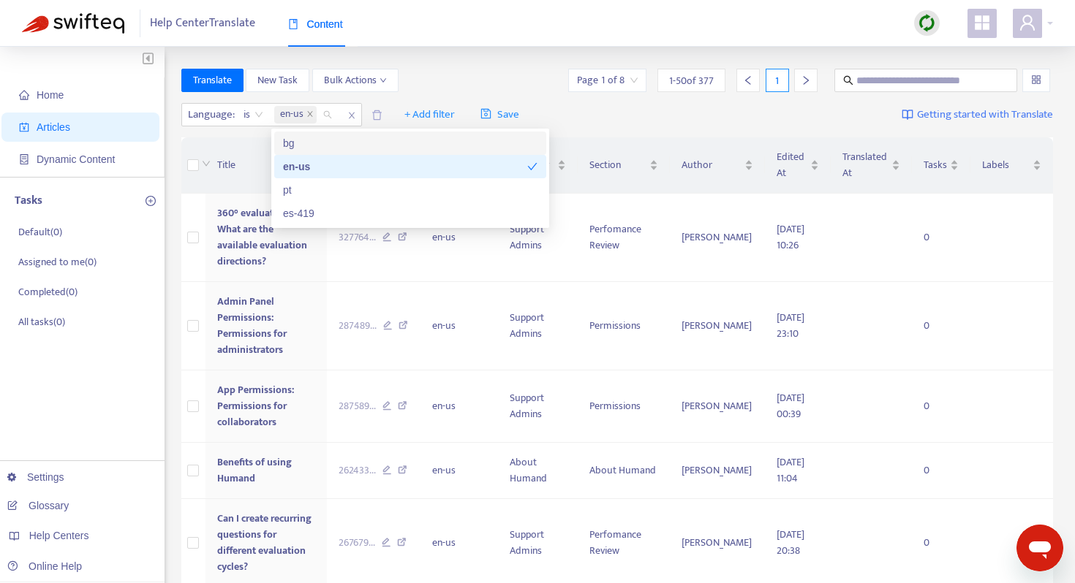
click at [442, 74] on div "Translate New Task Bulk Actions Page 1 of 8 1 - 50 of 377 1" at bounding box center [617, 80] width 872 height 23
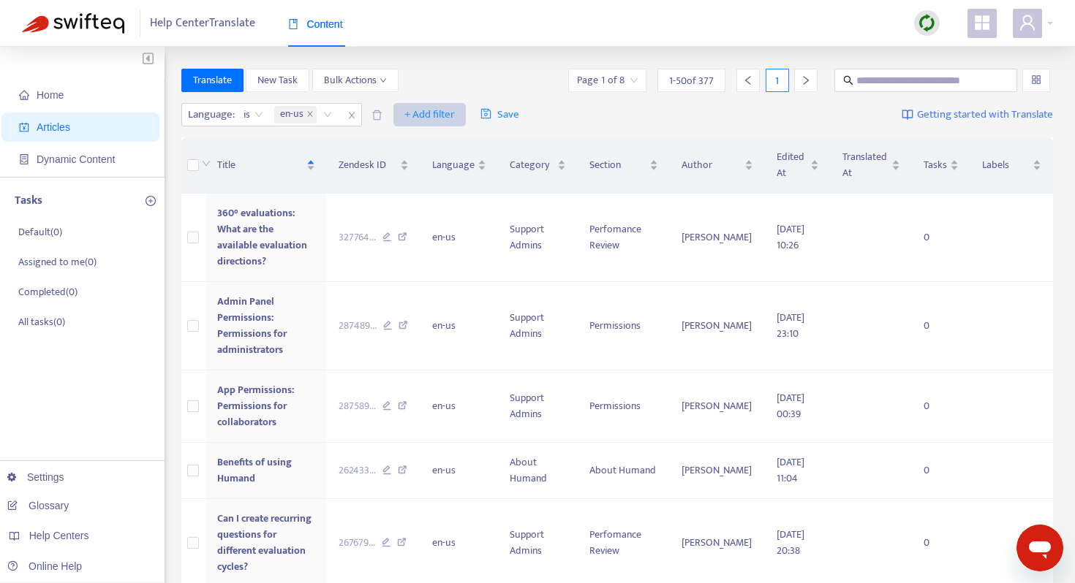
click at [429, 110] on span "+ Add filter" at bounding box center [429, 115] width 50 height 18
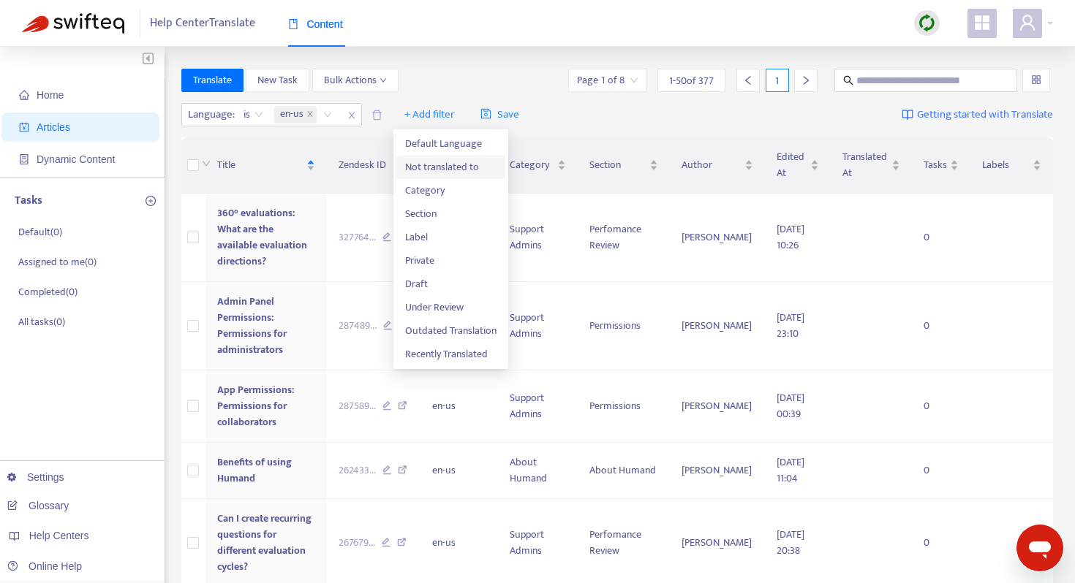
click at [442, 159] on span "Not translated to" at bounding box center [450, 167] width 91 height 16
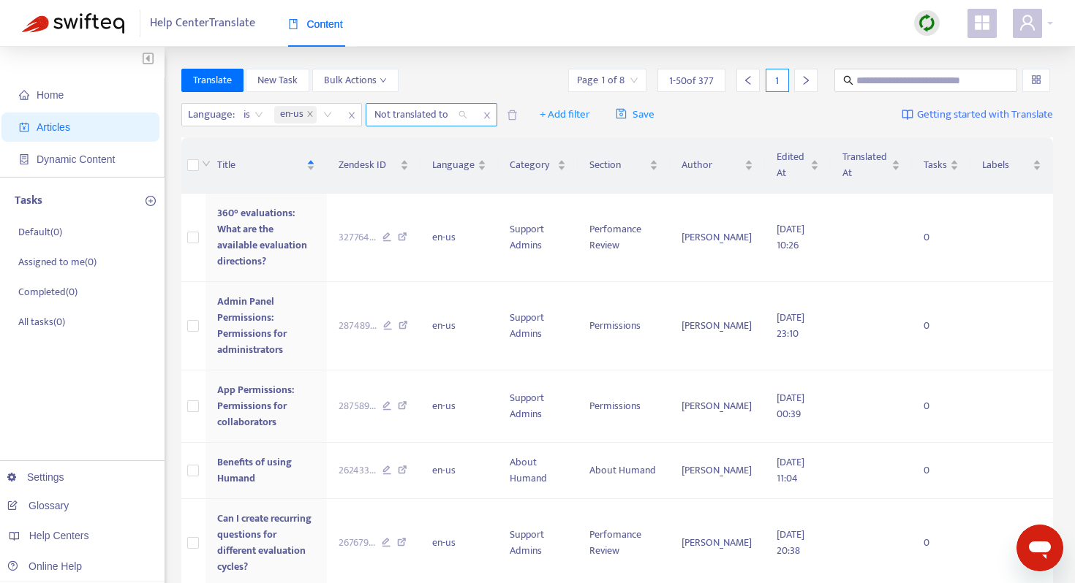
click at [462, 116] on div "Not translated to" at bounding box center [420, 115] width 109 height 22
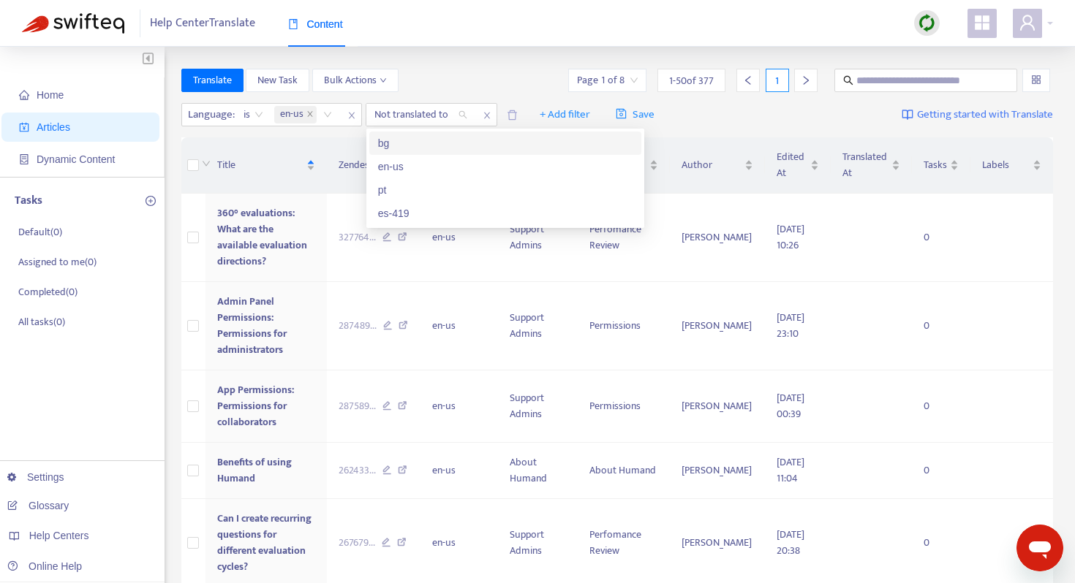
click at [457, 142] on div "bg" at bounding box center [505, 143] width 254 height 16
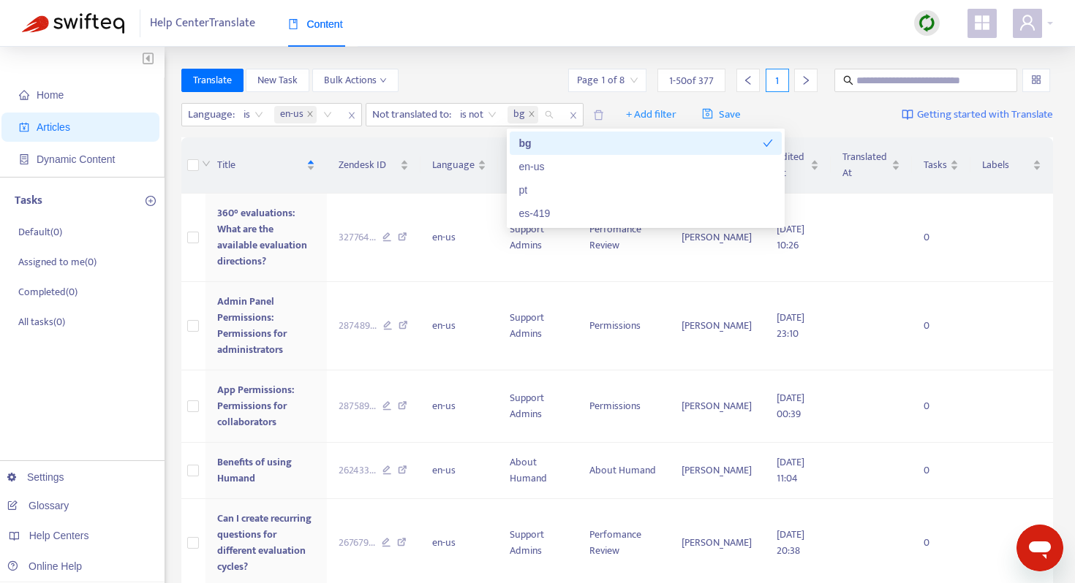
click at [469, 37] on div "Help Center Translate Content" at bounding box center [537, 23] width 1075 height 47
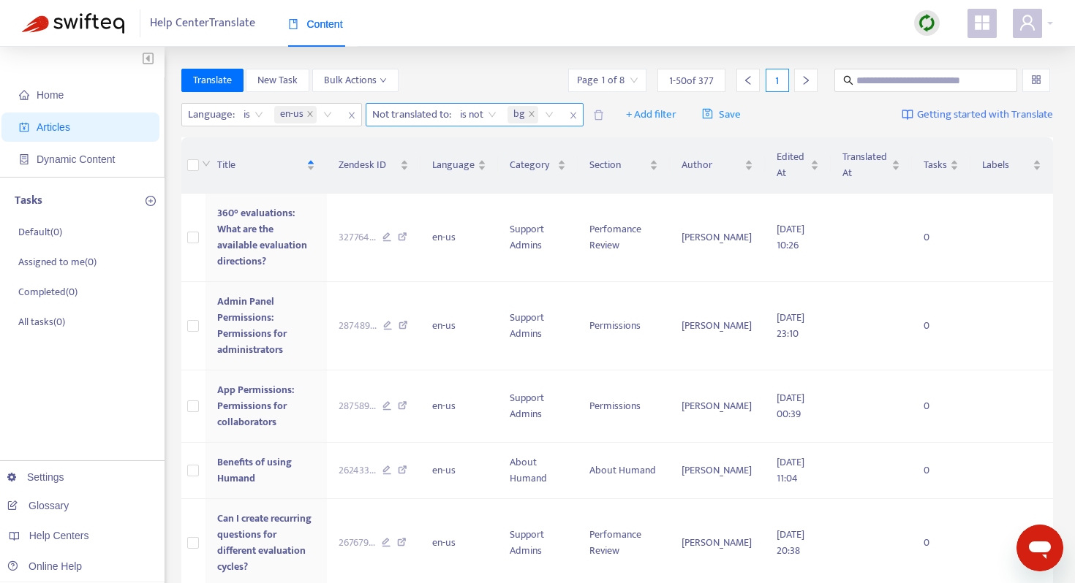
click at [493, 119] on span "is not" at bounding box center [478, 115] width 37 height 22
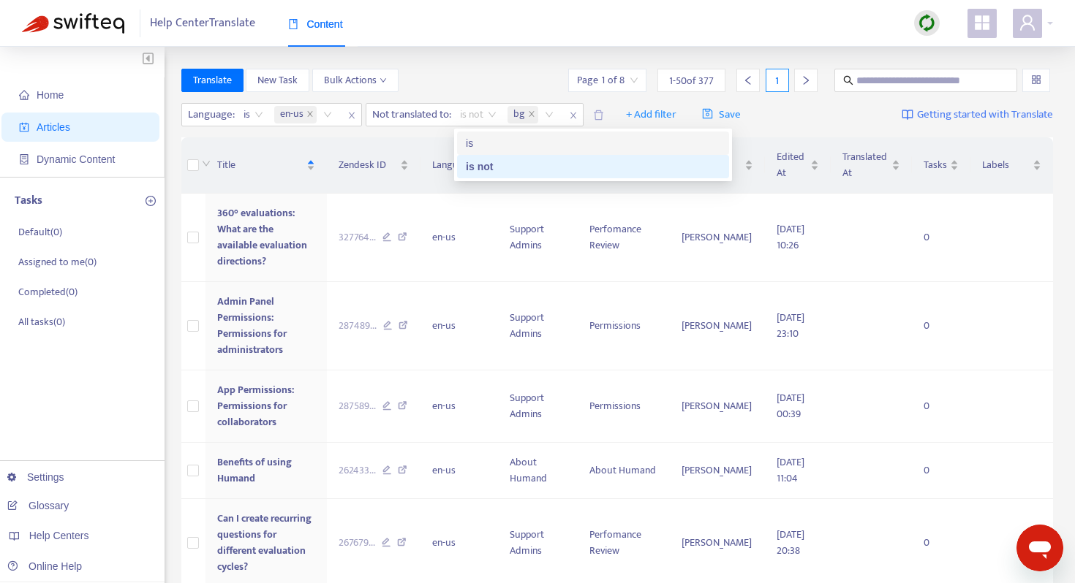
click at [488, 132] on div "is" at bounding box center [593, 143] width 272 height 23
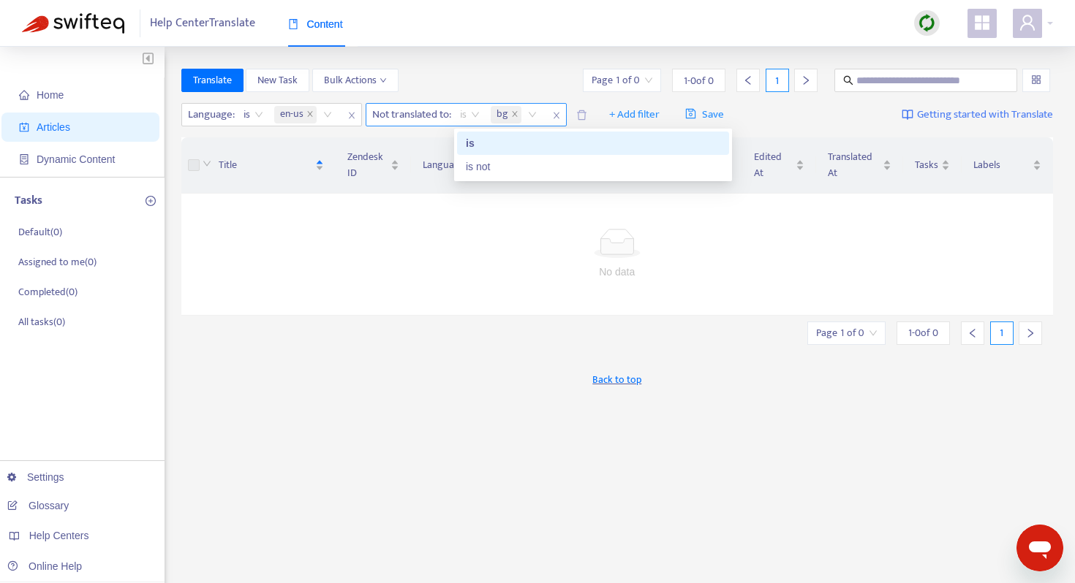
click at [477, 114] on span "is" at bounding box center [470, 115] width 20 height 22
click at [467, 169] on div "is not" at bounding box center [593, 167] width 254 height 16
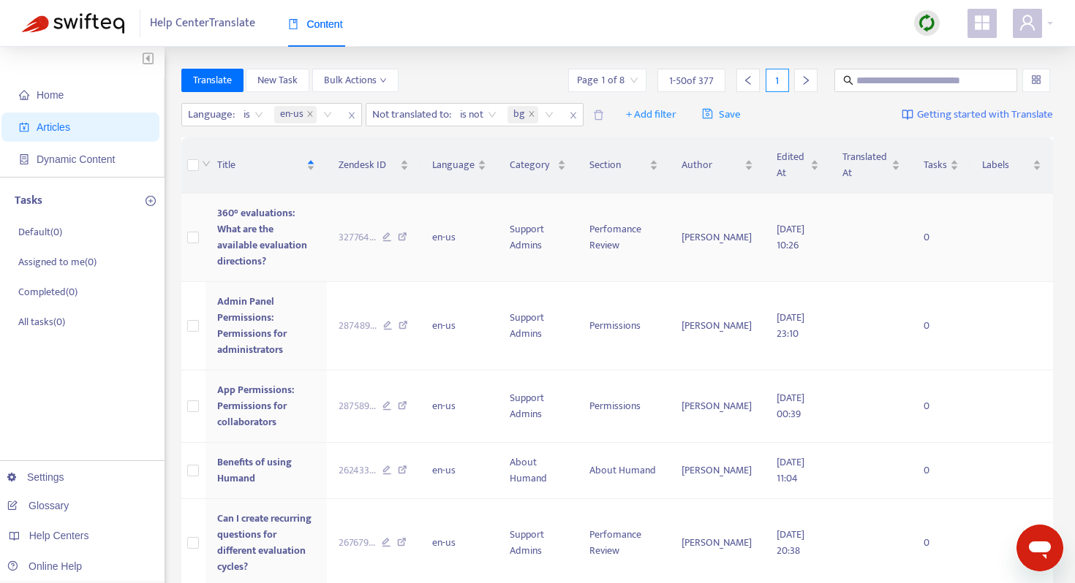
click at [450, 252] on td "en-us" at bounding box center [458, 238] width 77 height 88
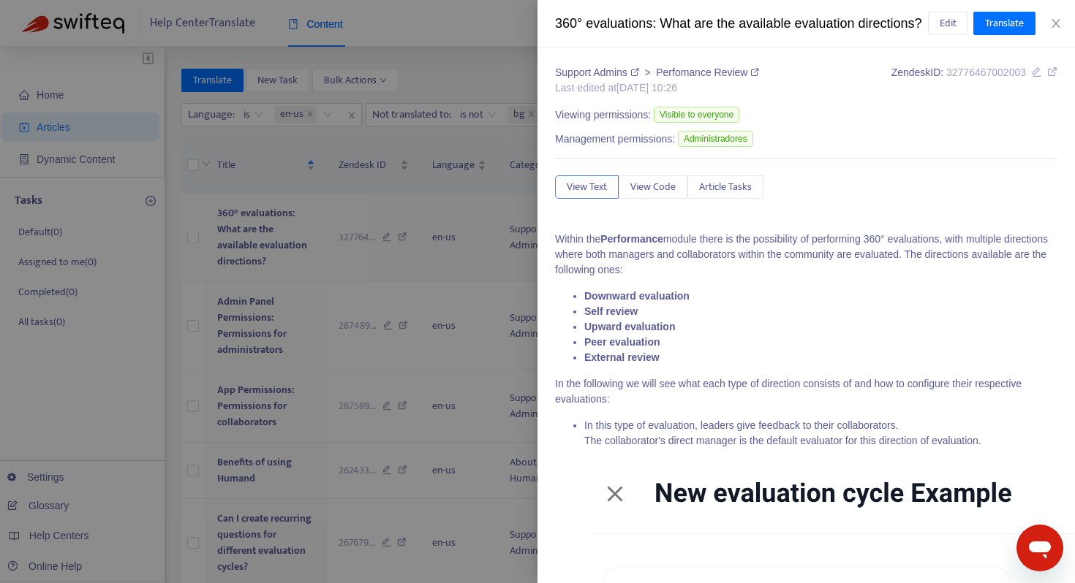
click at [290, 244] on div at bounding box center [537, 291] width 1075 height 583
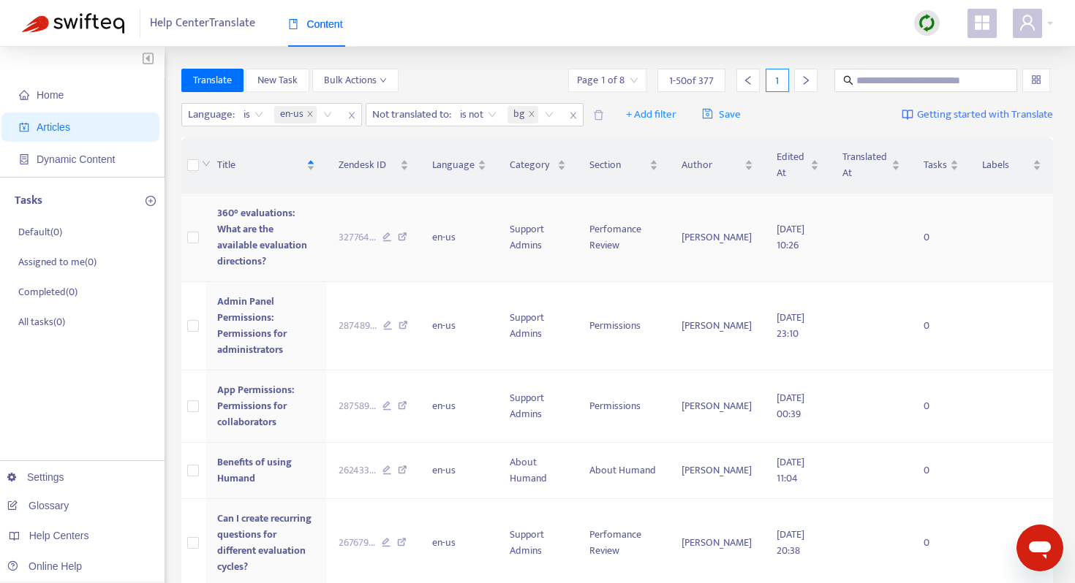
click at [290, 244] on span "360° evaluations: What are the available evaluation directions?" at bounding box center [262, 237] width 90 height 65
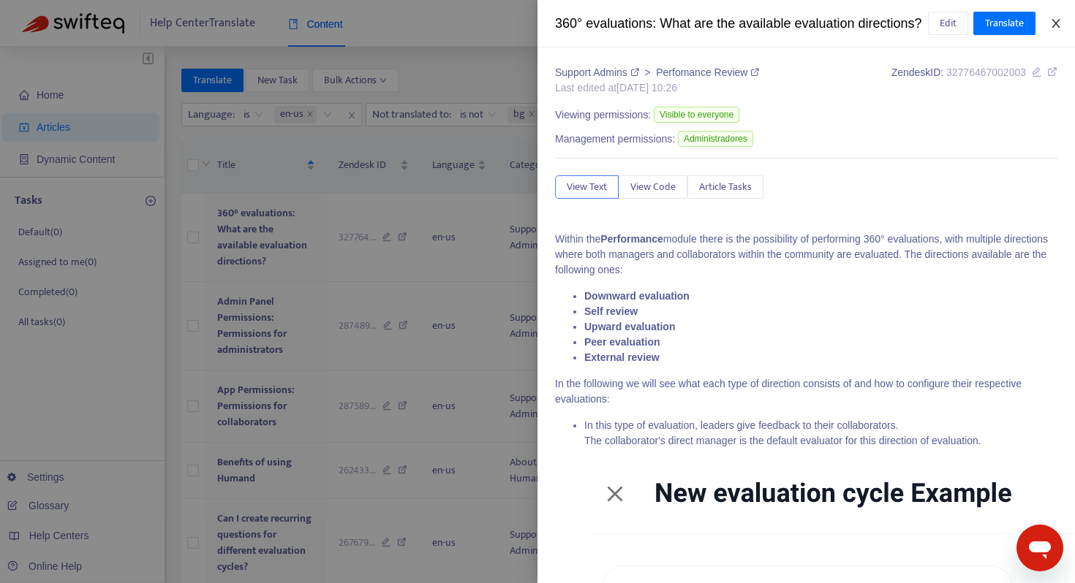
click at [1054, 29] on icon "close" at bounding box center [1056, 24] width 12 height 12
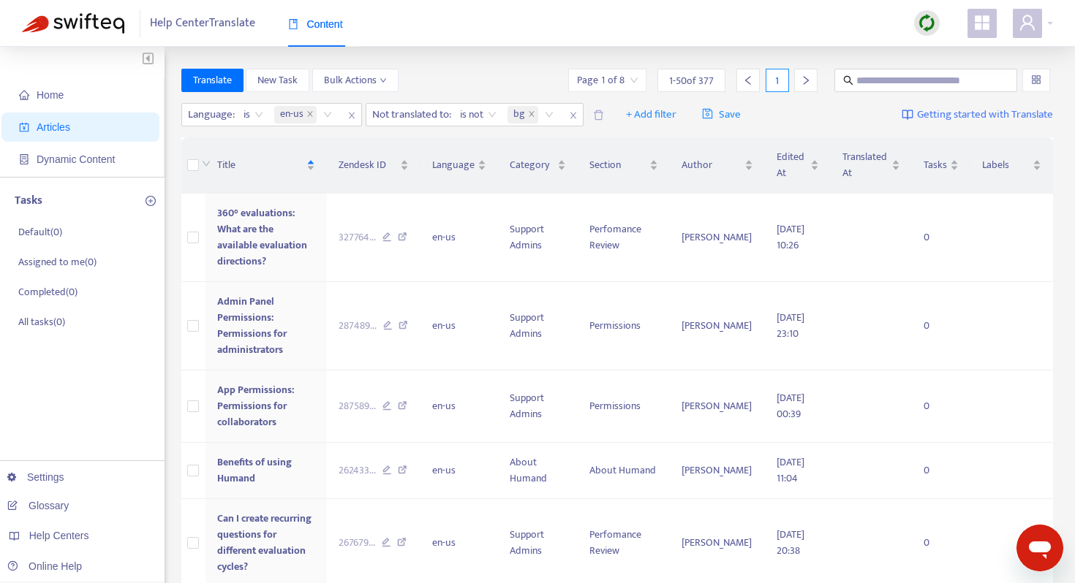
click at [806, 86] on div at bounding box center [805, 80] width 23 height 23
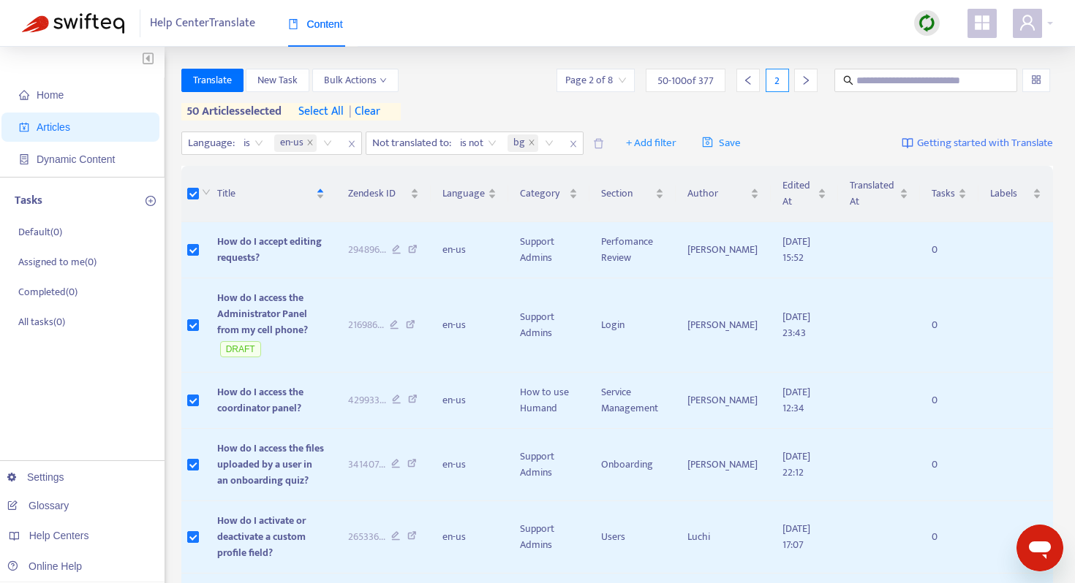
click at [806, 78] on icon "right" at bounding box center [805, 80] width 5 height 9
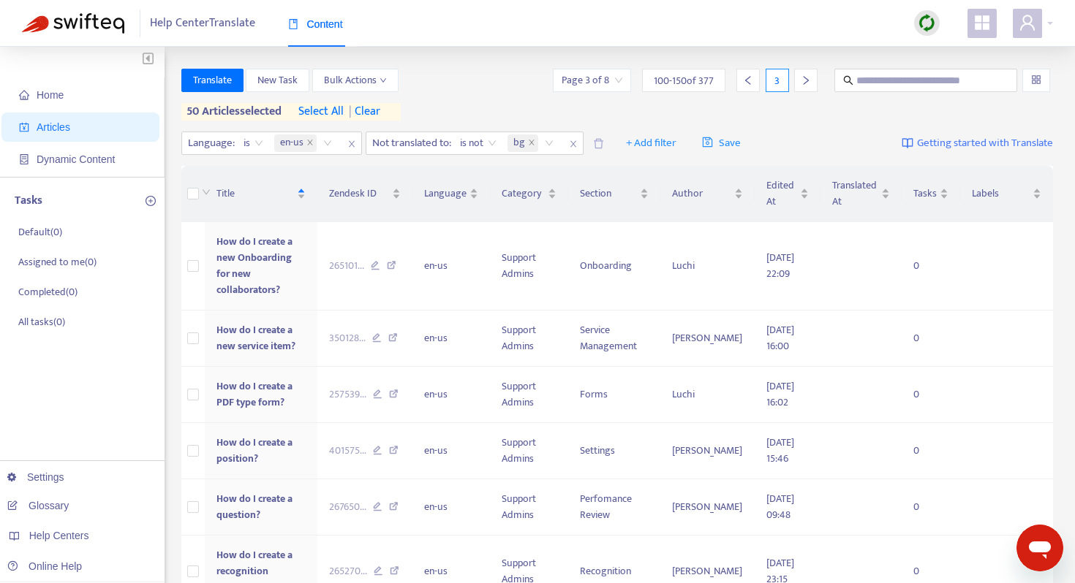
click at [186, 194] on th at bounding box center [193, 194] width 24 height 56
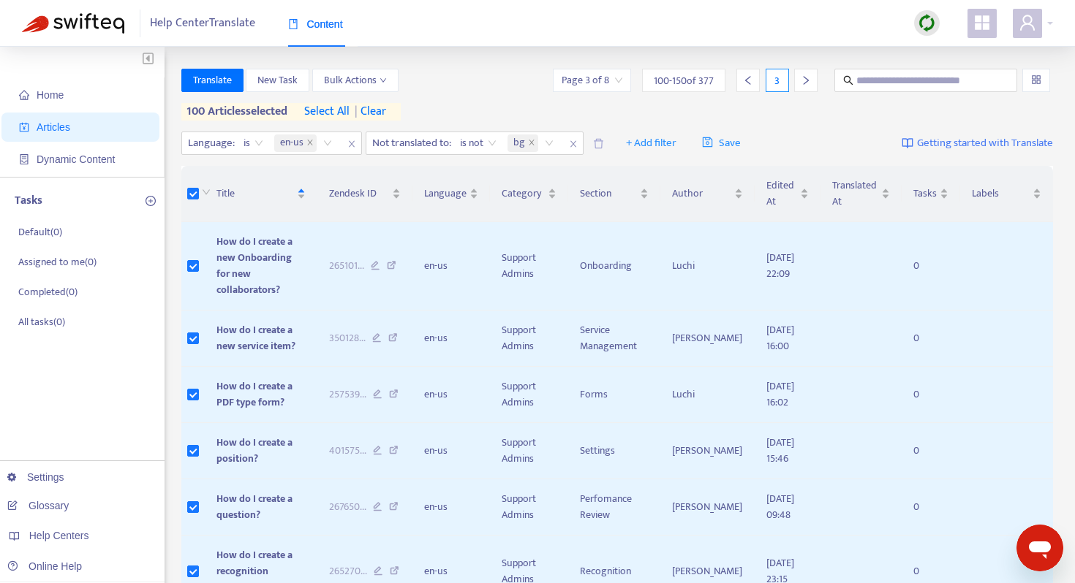
click at [798, 83] on div at bounding box center [805, 80] width 23 height 23
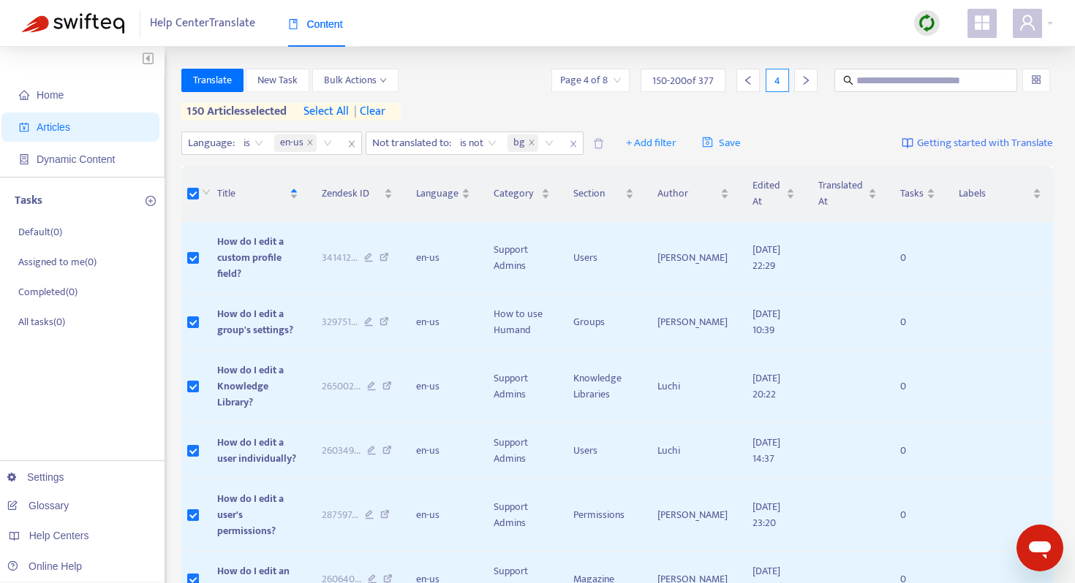
click at [801, 86] on div at bounding box center [805, 80] width 23 height 23
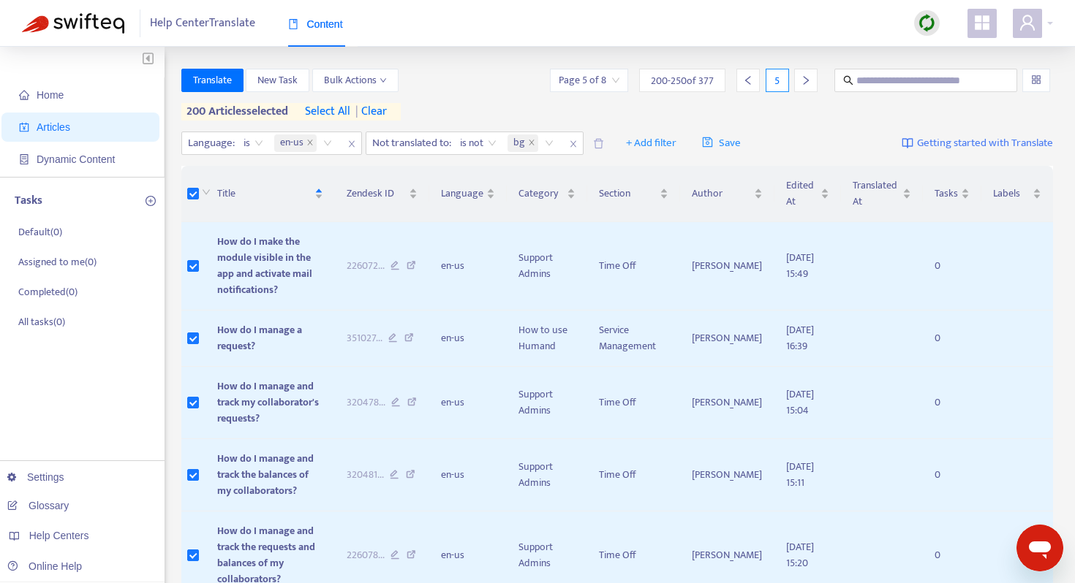
click at [810, 81] on icon "right" at bounding box center [805, 80] width 10 height 10
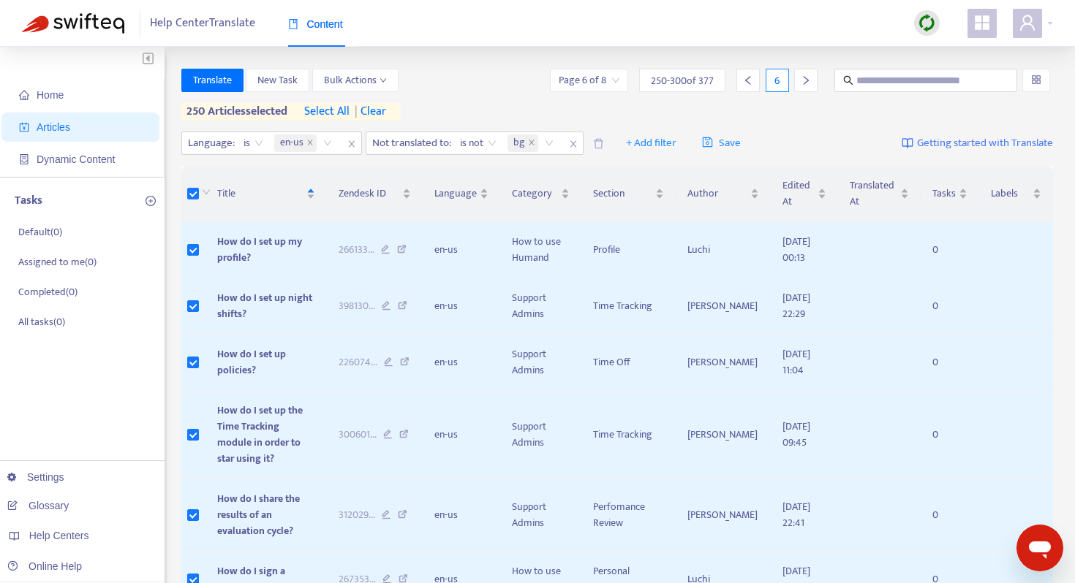
click at [806, 82] on icon "right" at bounding box center [805, 80] width 5 height 9
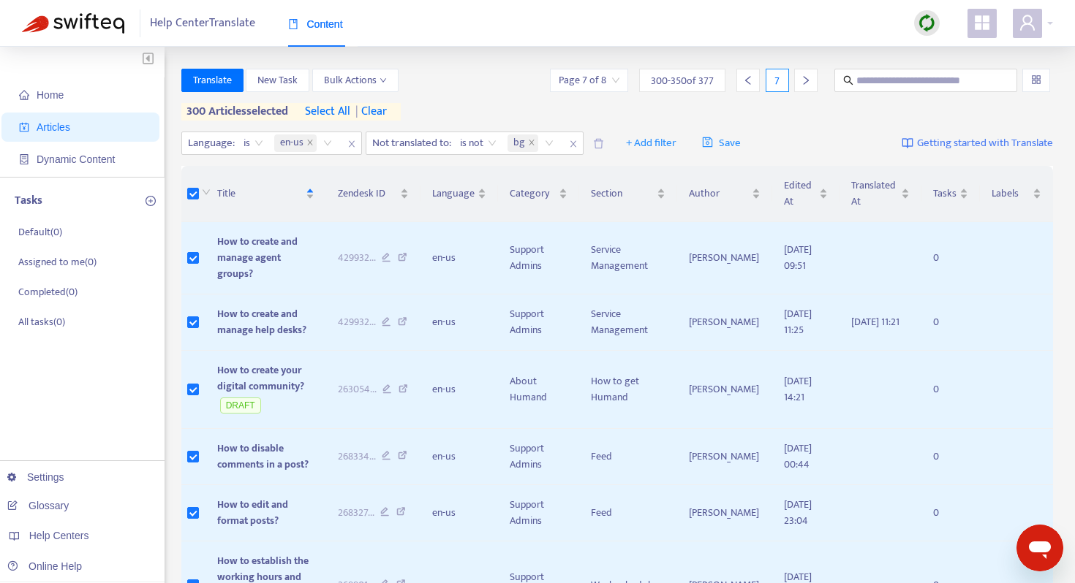
click at [808, 86] on div at bounding box center [805, 80] width 23 height 23
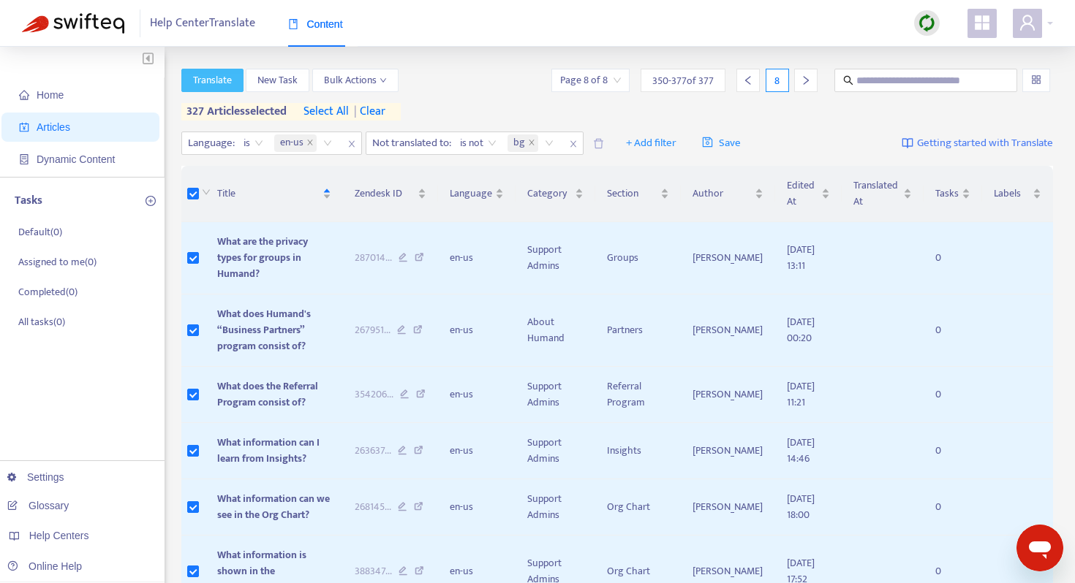
click at [208, 86] on span "Translate" at bounding box center [212, 80] width 39 height 16
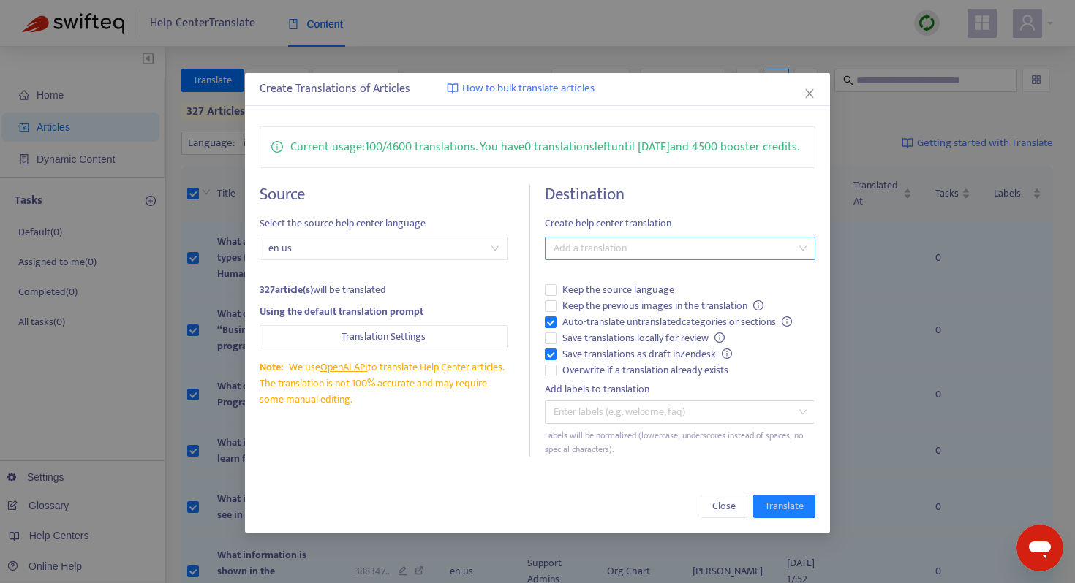
click at [613, 257] on div at bounding box center [672, 249] width 249 height 18
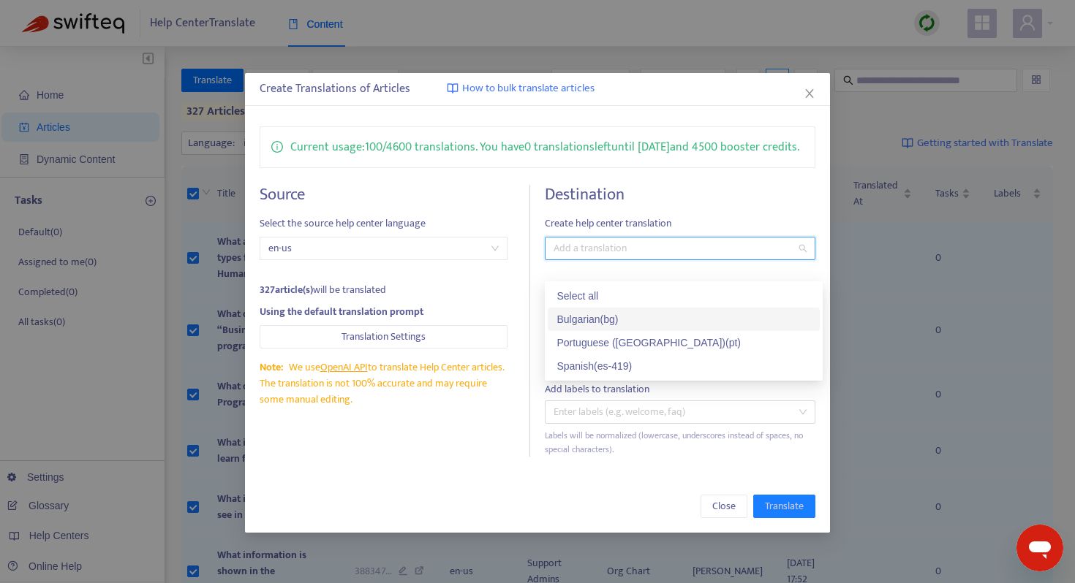
click at [623, 311] on div "Bulgarian ( bg )" at bounding box center [684, 319] width 272 height 23
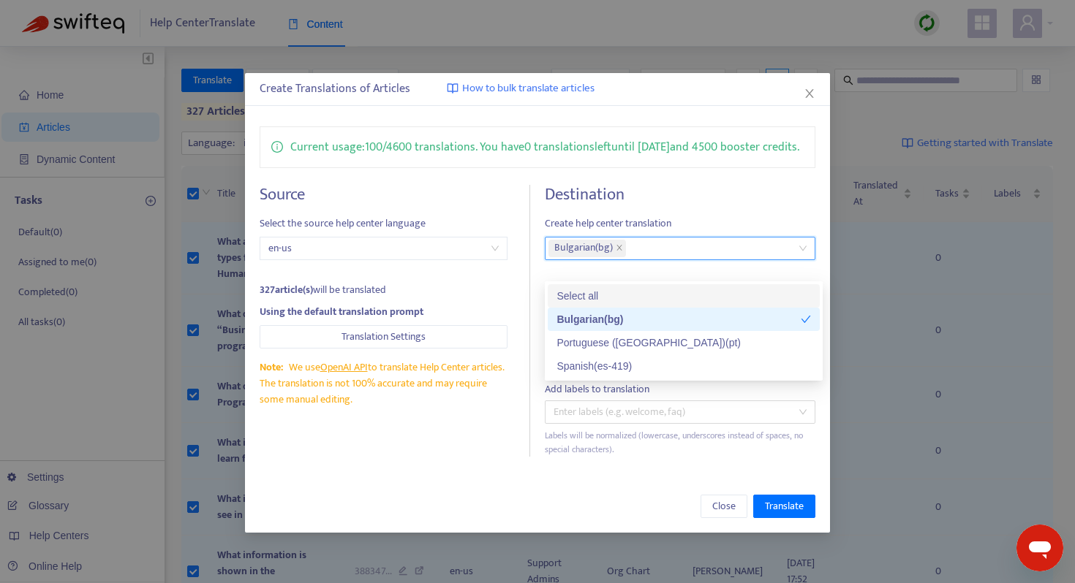
click at [708, 200] on div "Current usage: 100 / 4600 translations . You have 0 translations left until 22/…" at bounding box center [537, 292] width 585 height 360
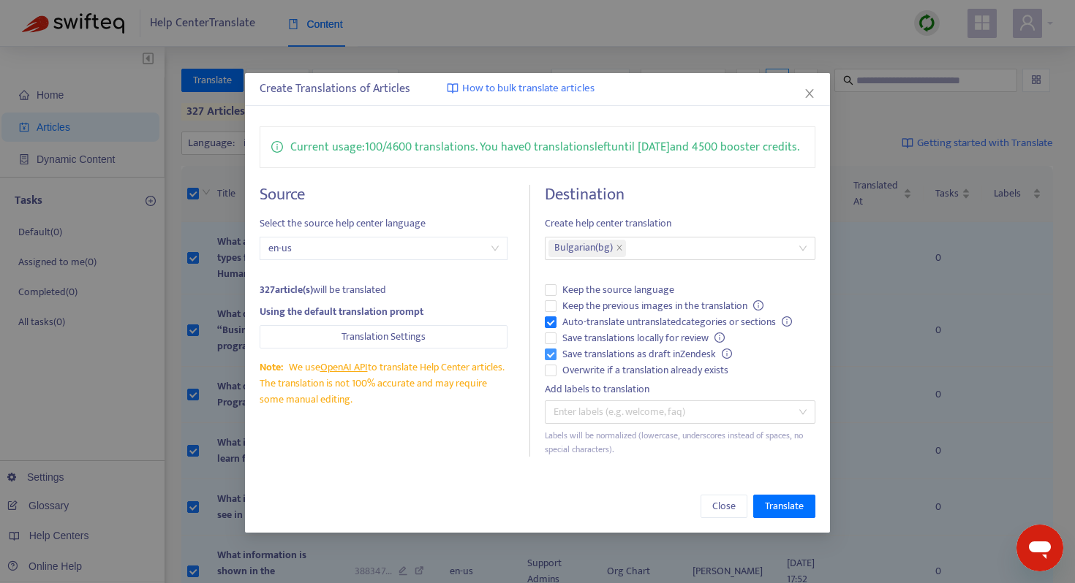
click at [639, 363] on span "Save translations as draft in Zendesk" at bounding box center [646, 355] width 181 height 16
click at [784, 515] on span "Translate" at bounding box center [784, 507] width 39 height 16
